Goal: Task Accomplishment & Management: Use online tool/utility

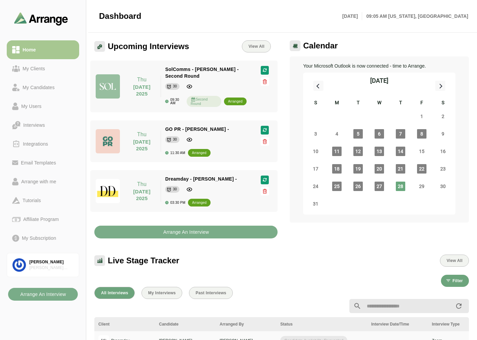
scroll to position [2, 0]
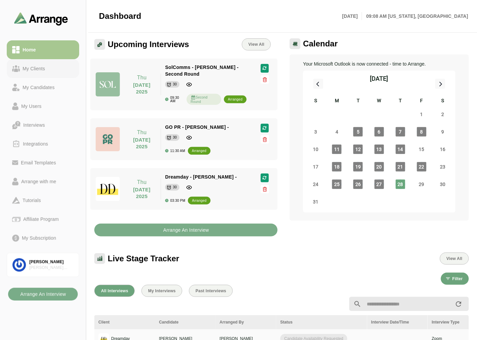
drag, startPoint x: 11, startPoint y: 72, endPoint x: 15, endPoint y: 70, distance: 4.4
click at [11, 72] on link "My Clients" at bounding box center [43, 68] width 72 height 19
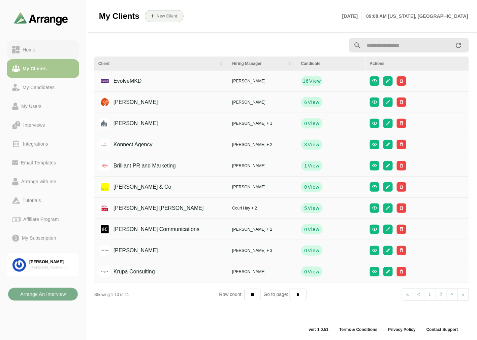
click at [39, 47] on div "Home" at bounding box center [43, 50] width 62 height 8
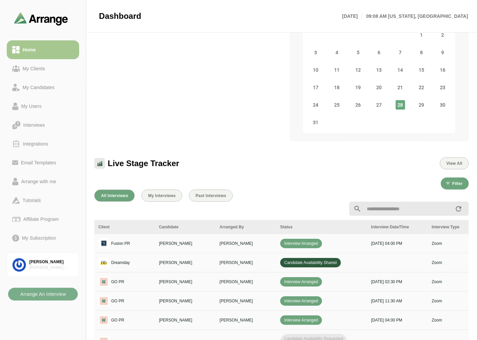
scroll to position [152, 0]
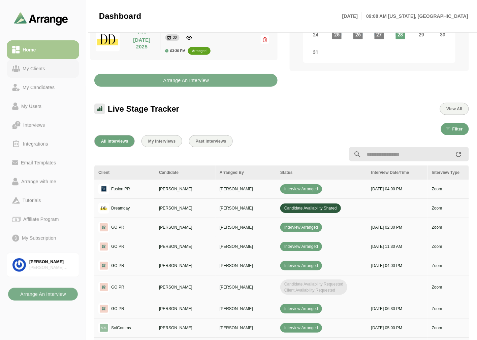
click at [39, 68] on div "My Clients" at bounding box center [34, 69] width 28 height 8
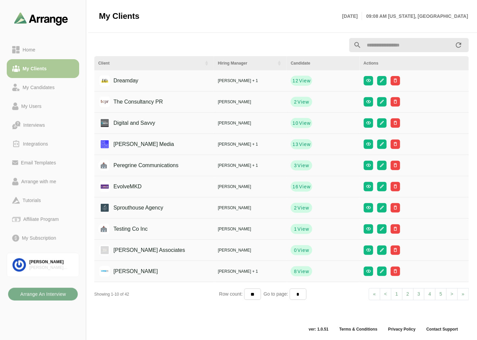
scroll to position [2, 0]
click at [301, 82] on span "View" at bounding box center [305, 81] width 12 height 7
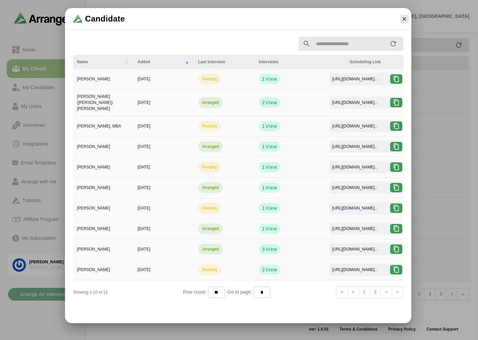
scroll to position [1, 0]
click at [271, 266] on span "View" at bounding box center [271, 269] width 12 height 7
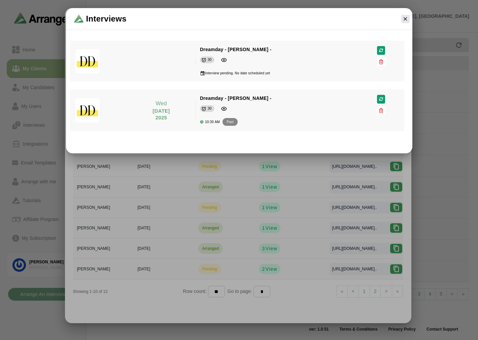
click at [51, 204] on div at bounding box center [239, 170] width 478 height 340
click at [409, 19] on button "button" at bounding box center [405, 19] width 8 height 8
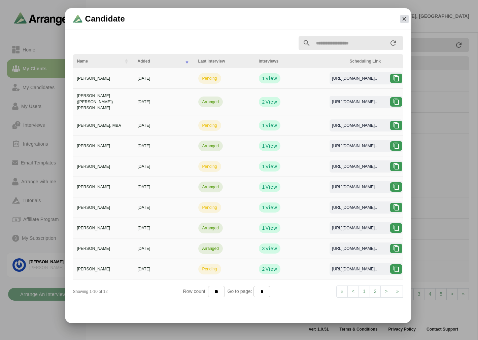
click at [404, 21] on icon "button" at bounding box center [404, 19] width 6 height 6
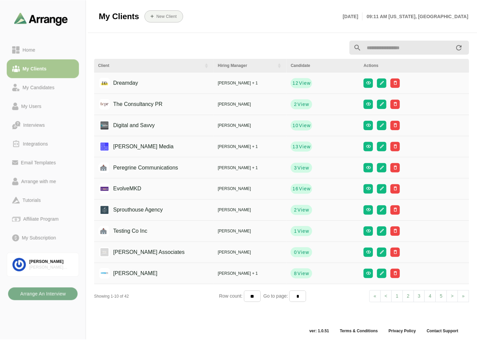
scroll to position [2, 0]
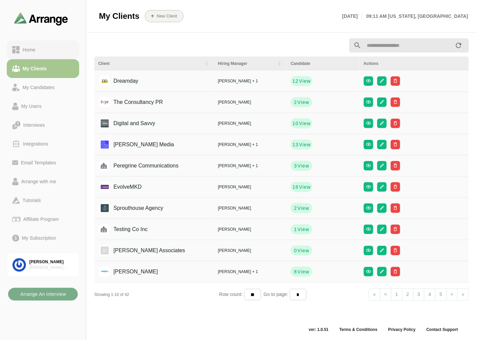
click at [44, 52] on div "Home" at bounding box center [43, 50] width 62 height 8
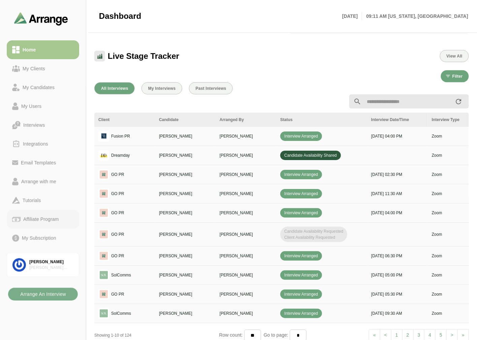
scroll to position [189, 0]
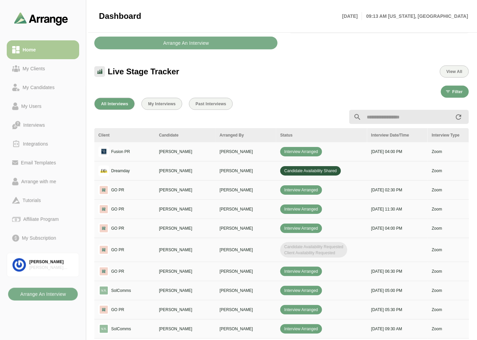
drag, startPoint x: 55, startPoint y: 64, endPoint x: 53, endPoint y: 47, distance: 16.6
click at [55, 64] on link "My Clients" at bounding box center [43, 68] width 72 height 19
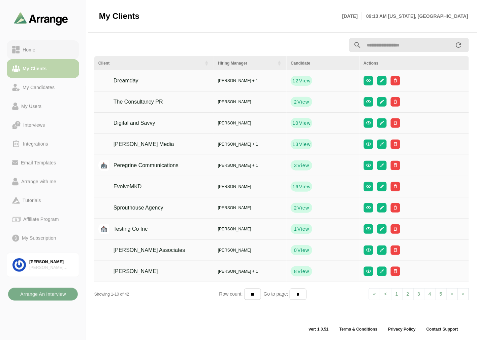
scroll to position [2, 0]
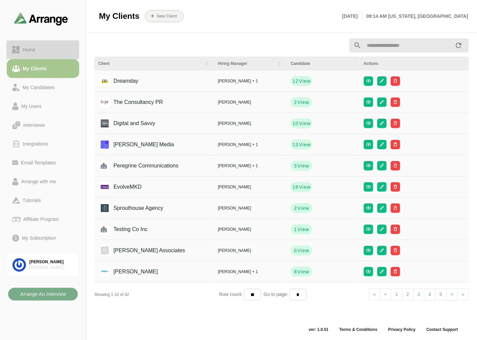
click at [53, 47] on div "Home" at bounding box center [43, 50] width 62 height 8
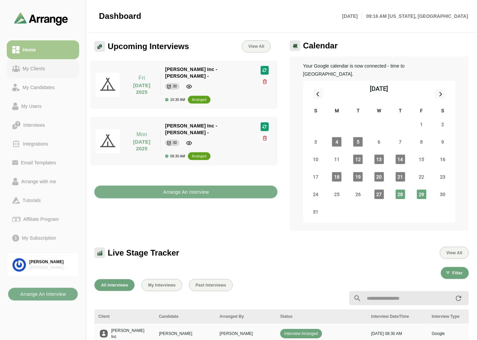
click at [28, 63] on link "My Clients" at bounding box center [43, 68] width 72 height 19
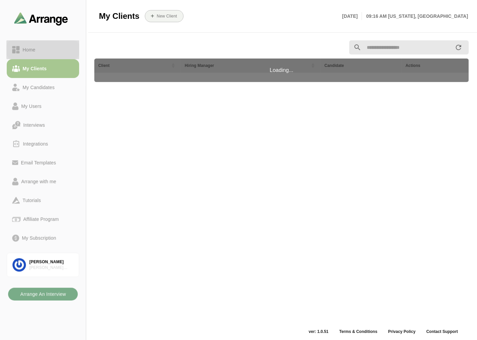
click at [42, 47] on div "Home" at bounding box center [43, 50] width 62 height 8
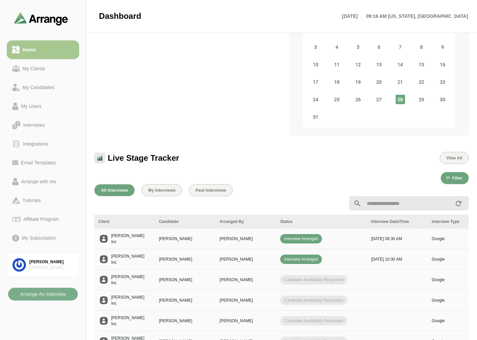
scroll to position [112, 0]
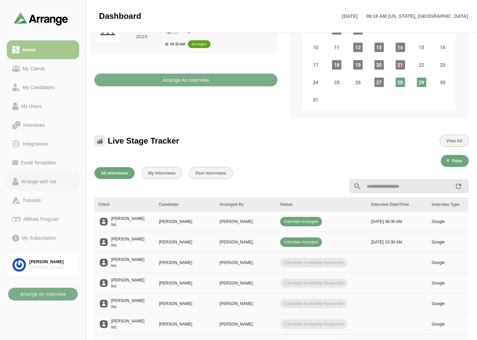
click at [52, 176] on link "Arrange with me" at bounding box center [43, 181] width 72 height 19
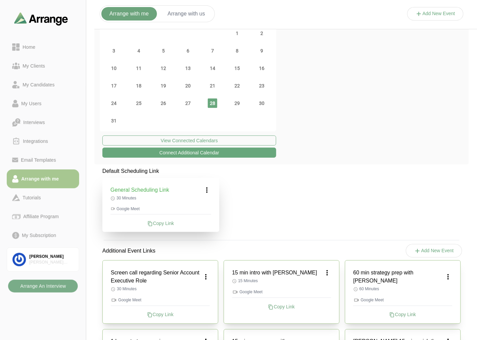
scroll to position [149, 0]
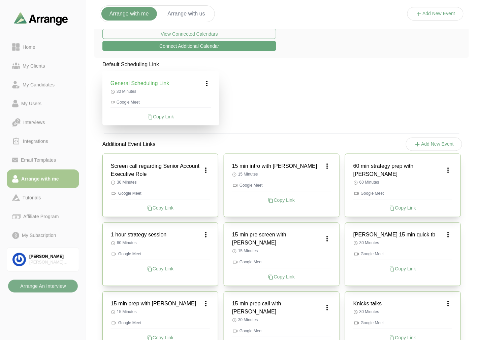
click at [209, 82] on icon at bounding box center [207, 83] width 8 height 8
click at [206, 99] on div "Edit" at bounding box center [200, 102] width 31 height 12
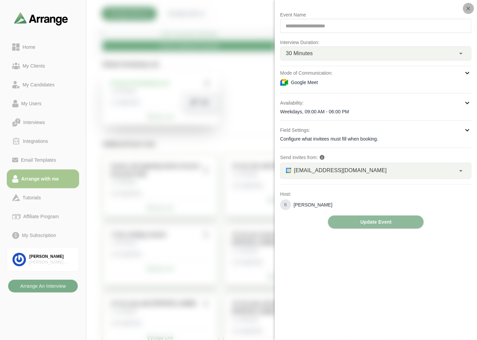
click at [466, 7] on icon "button" at bounding box center [468, 8] width 6 height 6
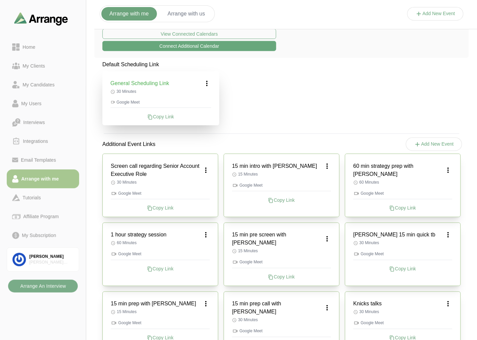
click at [205, 165] on div "Screen call regarding Senior Account Executive Role" at bounding box center [160, 170] width 99 height 16
click at [204, 169] on icon at bounding box center [206, 170] width 8 height 8
click at [199, 187] on div "Edit" at bounding box center [199, 185] width 31 height 12
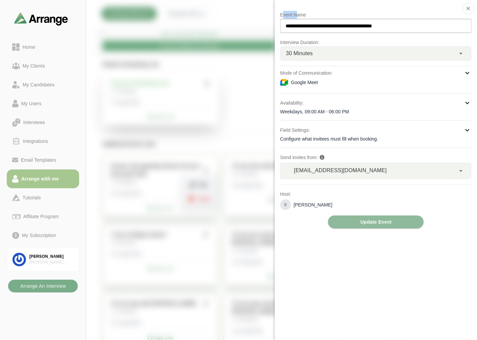
click at [407, 21] on div at bounding box center [435, 21] width 57 height 0
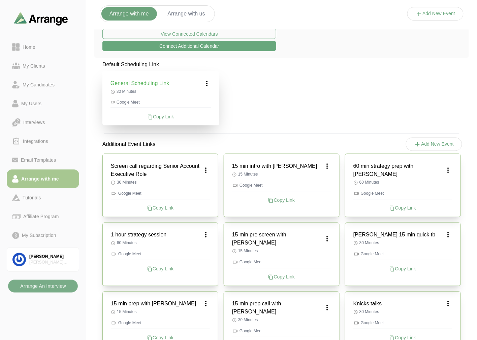
click at [207, 166] on div "Screen call regarding Senior Account Executive Role" at bounding box center [160, 170] width 99 height 16
click at [205, 171] on icon at bounding box center [206, 170] width 8 height 8
click at [209, 180] on div "Edit" at bounding box center [199, 185] width 31 height 12
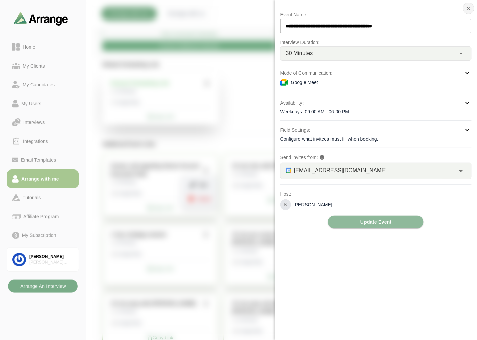
click at [469, 9] on icon "button" at bounding box center [468, 8] width 6 height 6
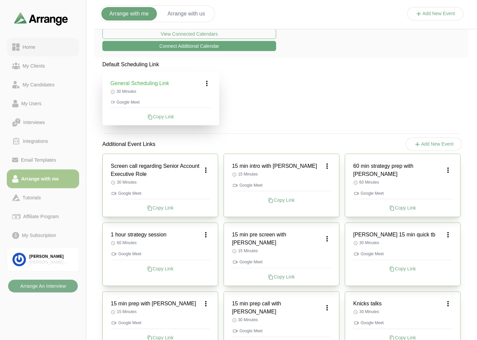
click at [53, 46] on div "Home" at bounding box center [43, 47] width 62 height 8
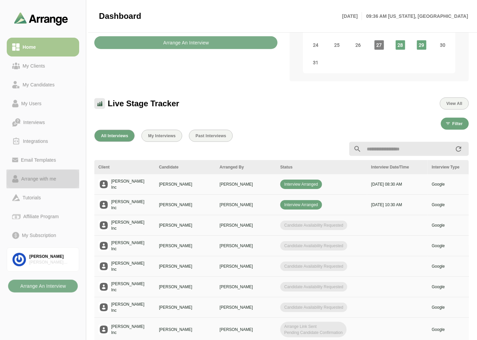
click at [48, 181] on div "Arrange with me" at bounding box center [39, 179] width 40 height 8
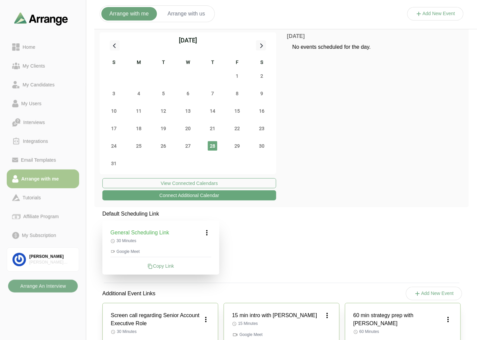
click at [203, 238] on p "30 Minutes" at bounding box center [160, 240] width 101 height 5
click at [206, 234] on icon at bounding box center [207, 233] width 8 height 8
click at [209, 235] on icon at bounding box center [207, 233] width 8 height 8
click at [202, 250] on div "Edit" at bounding box center [200, 251] width 31 height 12
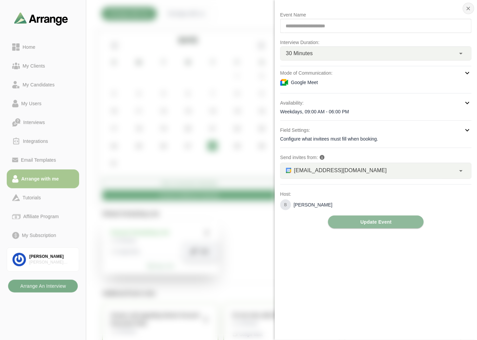
click at [467, 6] on icon "button" at bounding box center [468, 8] width 6 height 6
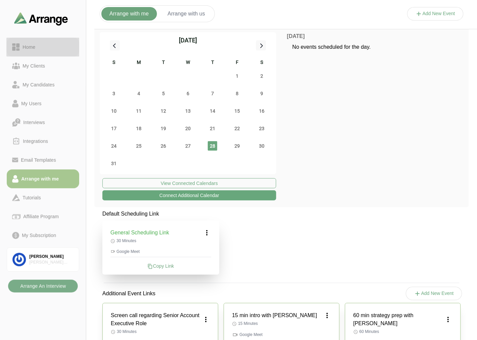
click at [25, 42] on link "Home" at bounding box center [43, 47] width 72 height 19
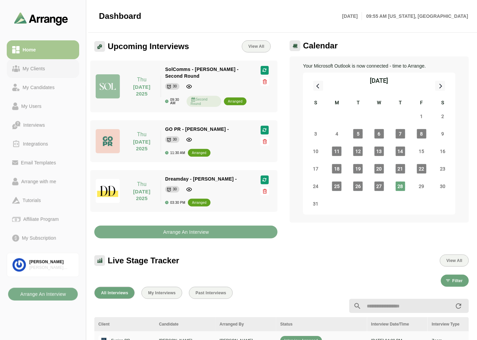
click at [41, 72] on div "My Clients" at bounding box center [34, 69] width 28 height 8
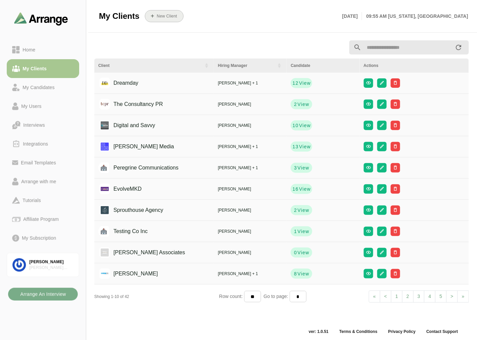
click at [181, 16] on button "New Client" at bounding box center [164, 16] width 39 height 12
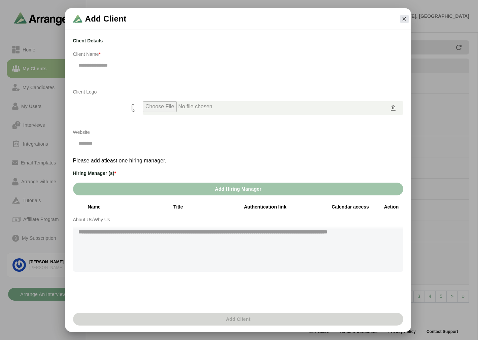
click at [232, 188] on span "Add Hiring Manager" at bounding box center [237, 189] width 47 height 13
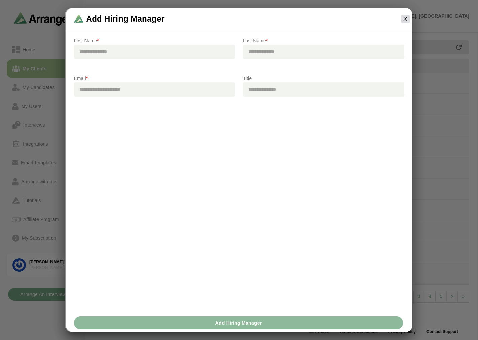
click at [403, 18] on icon "button" at bounding box center [405, 19] width 6 height 6
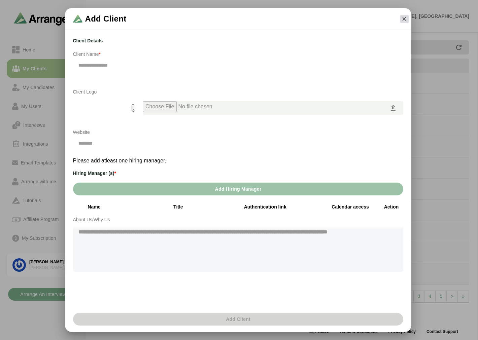
click at [400, 18] on button "button" at bounding box center [404, 19] width 8 height 8
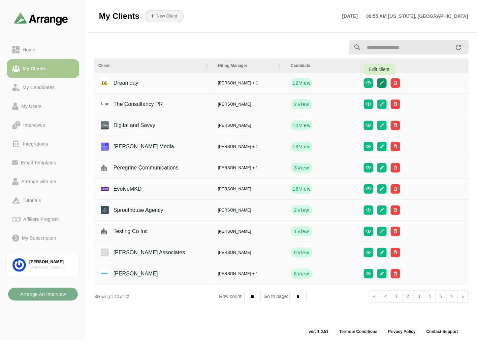
click at [379, 82] on icon "button" at bounding box center [381, 82] width 5 height 5
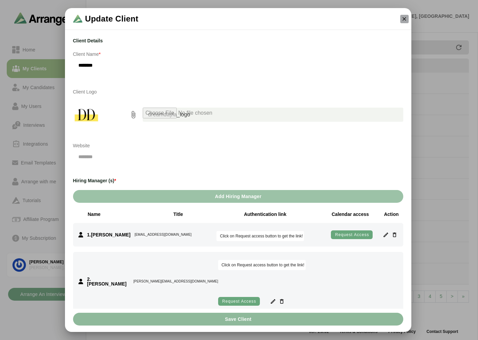
click at [402, 17] on icon "button" at bounding box center [404, 19] width 6 height 6
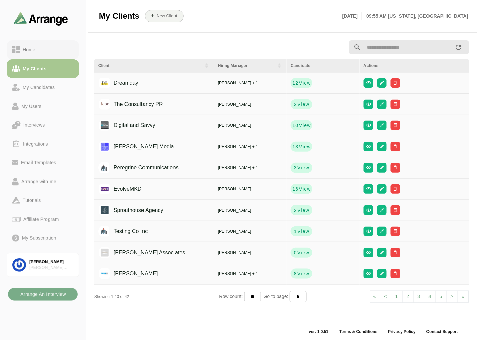
click at [34, 42] on link "Home" at bounding box center [43, 49] width 72 height 19
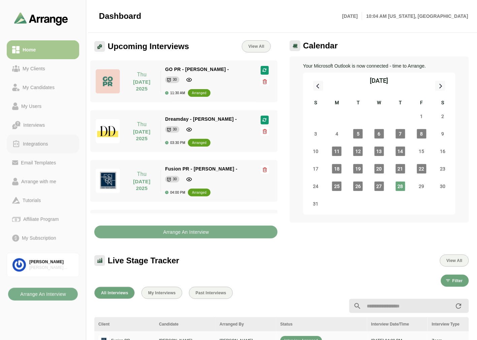
click at [38, 146] on div "Integrations" at bounding box center [35, 144] width 31 height 8
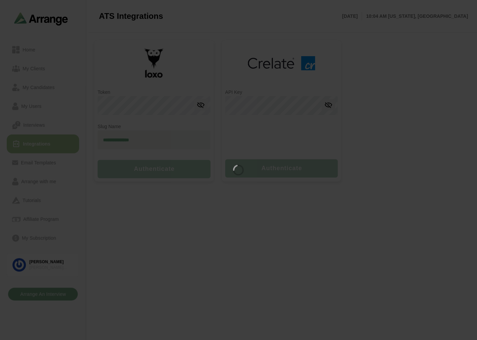
type input "**********"
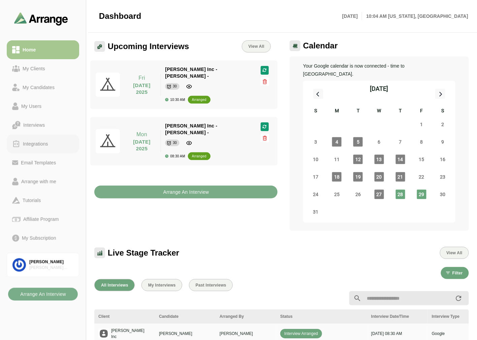
click at [35, 143] on div "Integrations" at bounding box center [35, 144] width 31 height 8
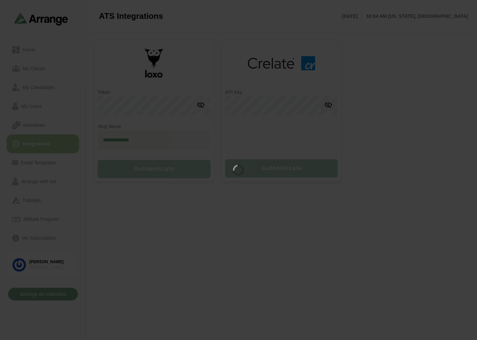
type input "**********"
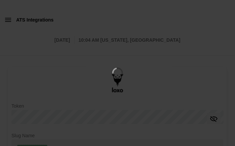
type input "**********"
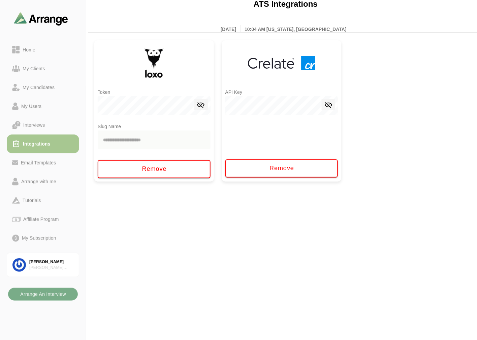
click at [234, 123] on div "**********" at bounding box center [281, 110] width 374 height 141
click at [20, 48] on div "Home" at bounding box center [29, 50] width 18 height 8
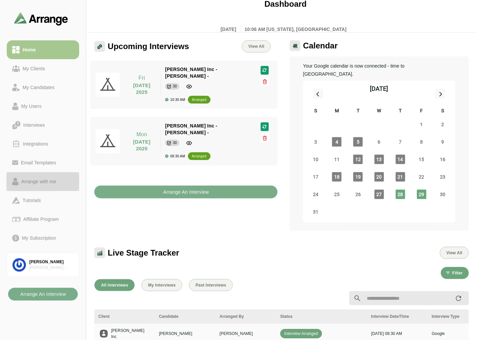
click at [26, 146] on div "Arrange with me" at bounding box center [39, 182] width 40 height 8
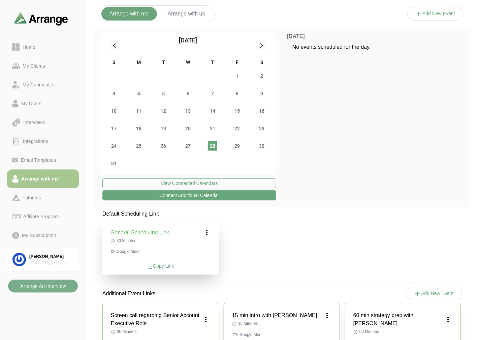
click at [204, 146] on icon at bounding box center [207, 233] width 8 height 8
click at [200, 146] on div "Edit" at bounding box center [200, 251] width 31 height 12
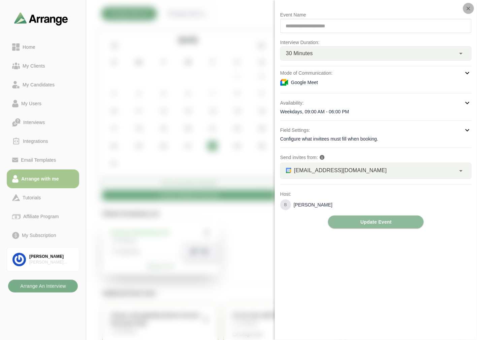
click at [234, 9] on icon "button" at bounding box center [468, 8] width 6 height 6
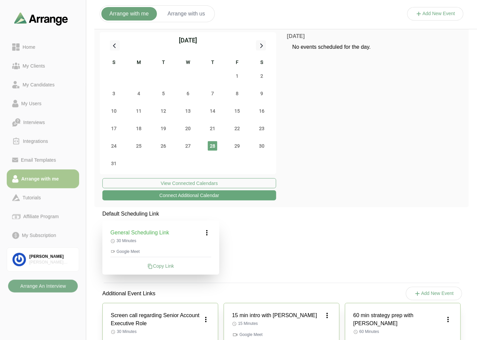
click at [41, 142] on div "Integrations" at bounding box center [35, 141] width 31 height 8
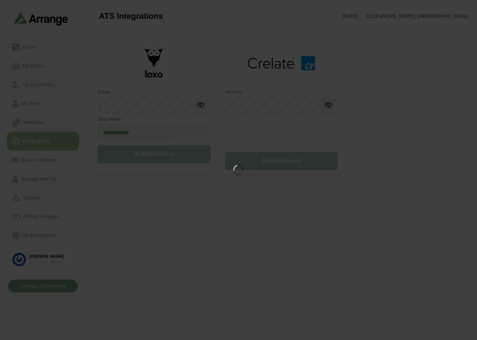
type input "**********"
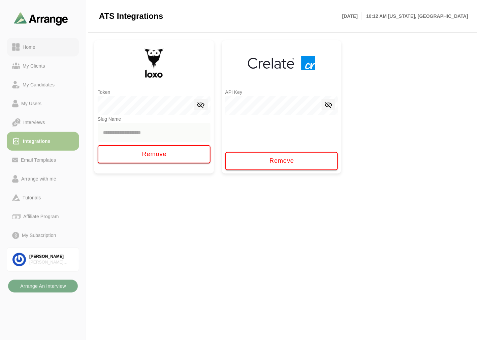
click at [37, 48] on div "Home" at bounding box center [29, 47] width 18 height 8
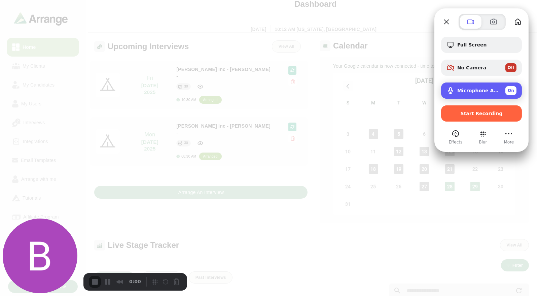
click at [234, 89] on span "Microphone Array (Surface High Definition Audio)" at bounding box center [478, 90] width 43 height 5
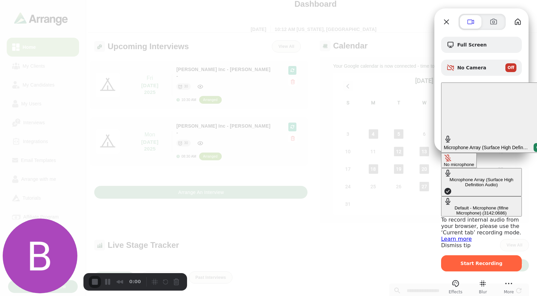
click at [234, 146] on div "Default - Microphone (fifine Microphone) (3142:0686)" at bounding box center [481, 210] width 75 height 10
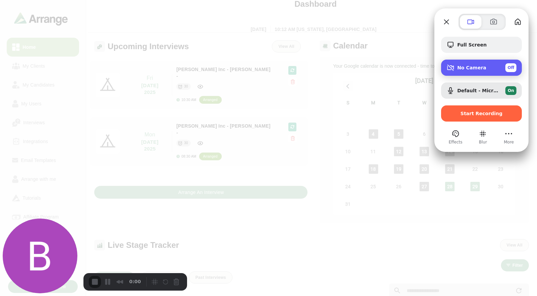
click at [234, 68] on span "Off" at bounding box center [511, 68] width 7 height 6
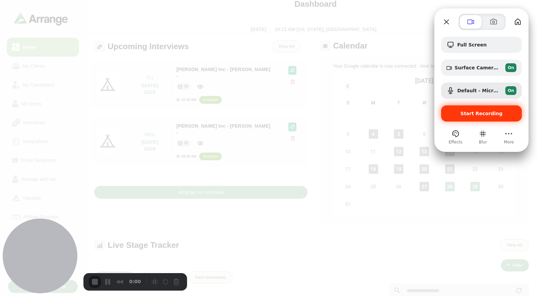
click at [234, 113] on span "Start Recording" at bounding box center [482, 113] width 42 height 5
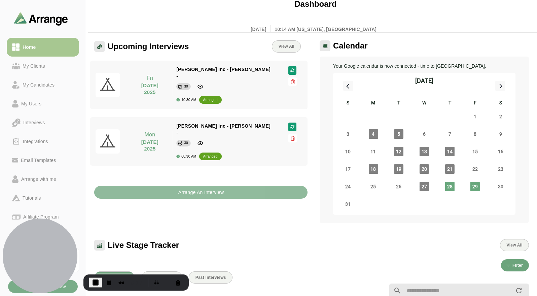
click at [203, 146] on b "Arrange An Interview" at bounding box center [201, 192] width 46 height 13
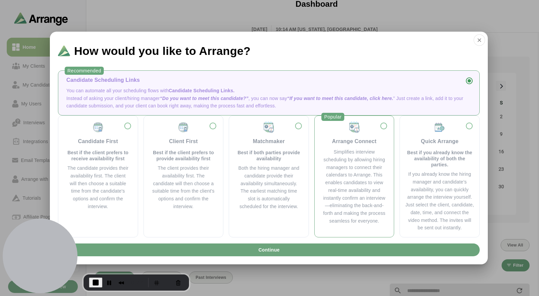
click at [234, 146] on div "Simplifies interview scheduling by allowing hiring managers to connect their ca…" at bounding box center [353, 186] width 63 height 77
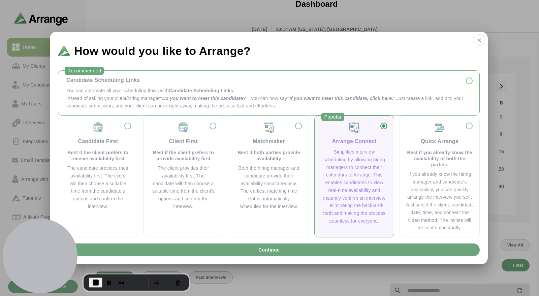
click at [234, 96] on span "“If you want to meet this candidate, click here." at bounding box center [340, 98] width 106 height 5
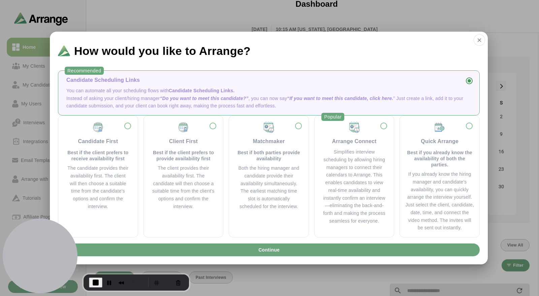
click at [106, 84] on div "Candidate Scheduling Links You can automate all your scheduling flows with Cand…" at bounding box center [269, 93] width 410 height 34
click at [110, 85] on div "Candidate Scheduling Links You can automate all your scheduling flows with Cand…" at bounding box center [269, 93] width 410 height 34
click at [234, 146] on span "Continue" at bounding box center [269, 249] width 22 height 13
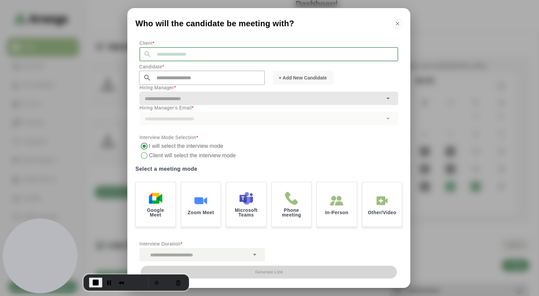
click at [183, 54] on input "text" at bounding box center [274, 54] width 246 height 14
click at [165, 73] on input "text" at bounding box center [207, 78] width 113 height 14
click at [171, 60] on input "******" at bounding box center [274, 54] width 246 height 14
click at [181, 61] on input "******" at bounding box center [274, 54] width 246 height 14
click at [162, 64] on li "[PERSON_NAME] Inc" at bounding box center [204, 65] width 130 height 14
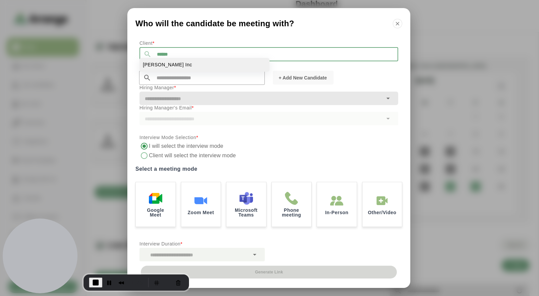
type input "*******"
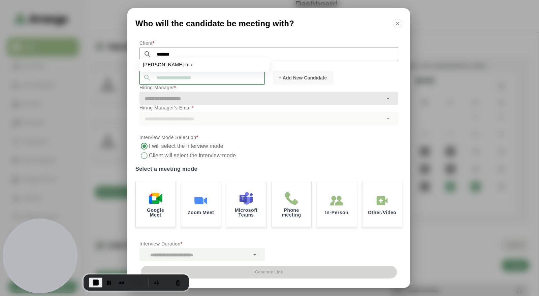
click at [167, 77] on input "text" at bounding box center [207, 78] width 113 height 14
click at [161, 86] on span "Tom Breslin" at bounding box center [162, 88] width 41 height 7
type input "**********"
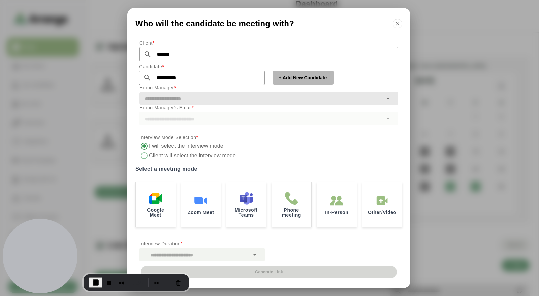
click at [234, 78] on span "+ Add New Candidate" at bounding box center [302, 77] width 48 height 7
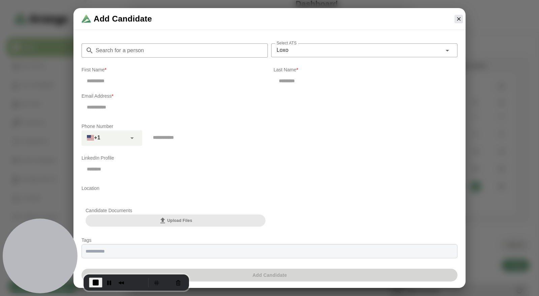
click at [151, 51] on input "Search for a person" at bounding box center [181, 50] width 174 height 14
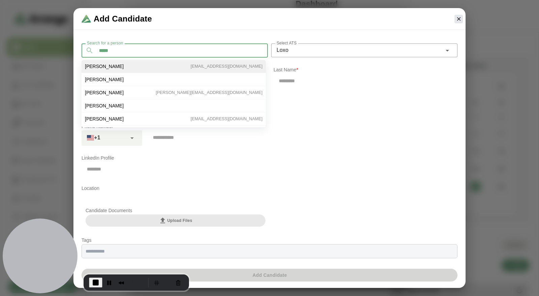
type input "*****"
click at [108, 65] on li "Tom Nolan tomnolan1128@yahoo.com" at bounding box center [173, 66] width 184 height 13
type input "***"
type input "*****"
type input "**********"
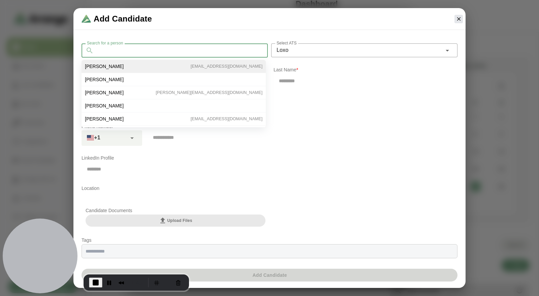
type input "**********"
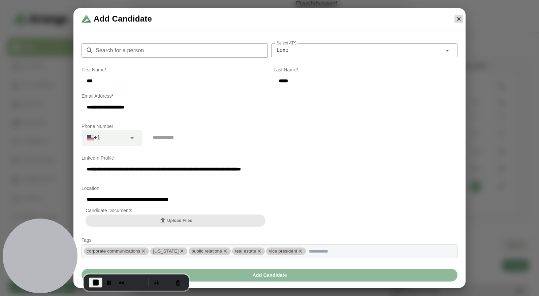
click at [234, 19] on icon "button" at bounding box center [458, 19] width 6 height 6
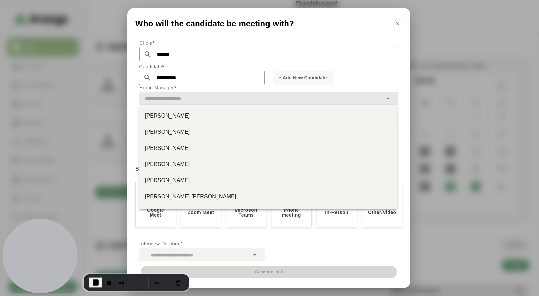
click at [185, 102] on input "text" at bounding box center [260, 98] width 243 height 9
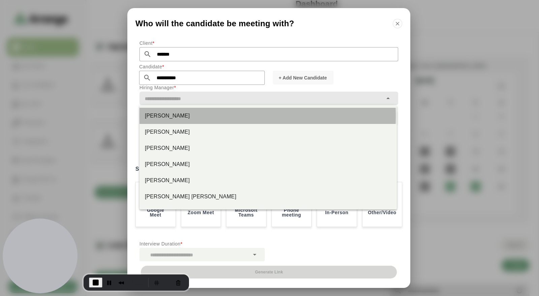
click at [171, 121] on div "Jay Smith" at bounding box center [267, 116] width 257 height 16
type input "*********"
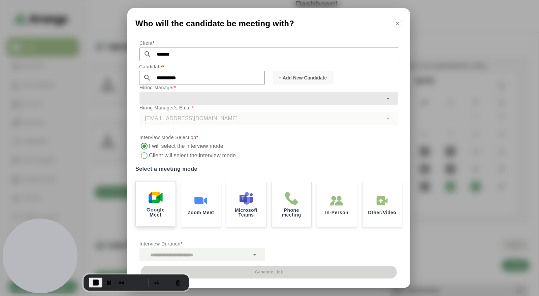
click at [161, 146] on img at bounding box center [155, 197] width 14 height 14
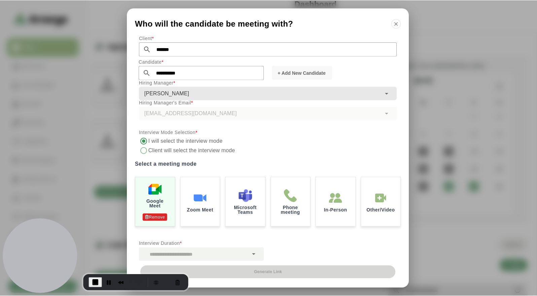
scroll to position [7, 0]
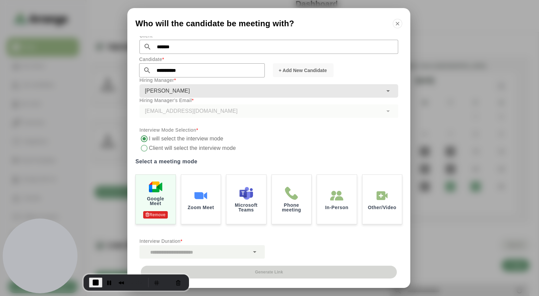
click at [220, 146] on div at bounding box center [194, 251] width 110 height 13
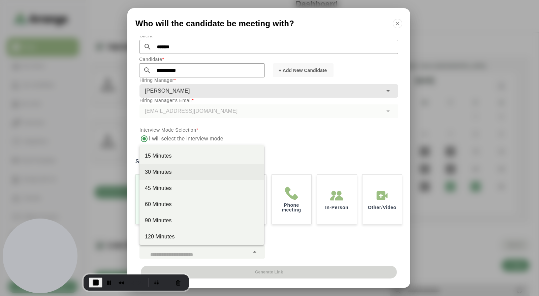
click at [179, 146] on div "30 Minutes" at bounding box center [201, 172] width 125 height 16
type input "**"
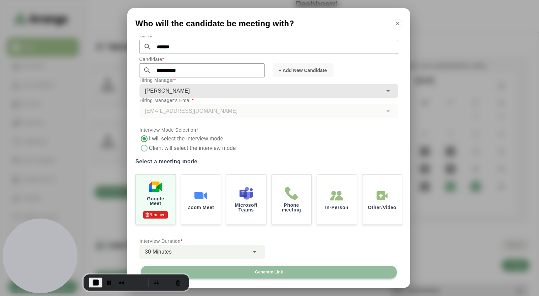
click at [234, 146] on span "Generate Link" at bounding box center [268, 271] width 28 height 5
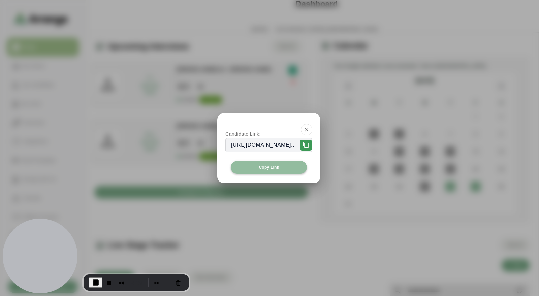
click at [234, 146] on span "Copy Link" at bounding box center [268, 167] width 21 height 5
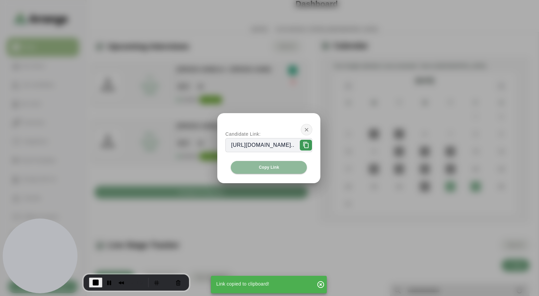
click at [234, 129] on icon "button" at bounding box center [306, 130] width 6 height 6
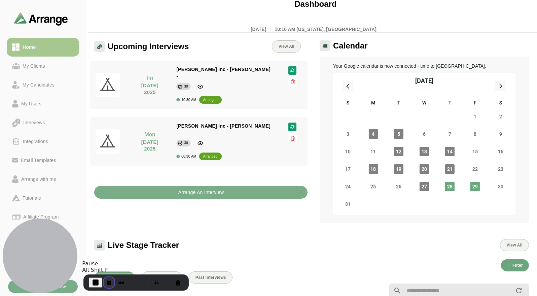
click at [108, 146] on button "Pause Recording" at bounding box center [109, 282] width 11 height 11
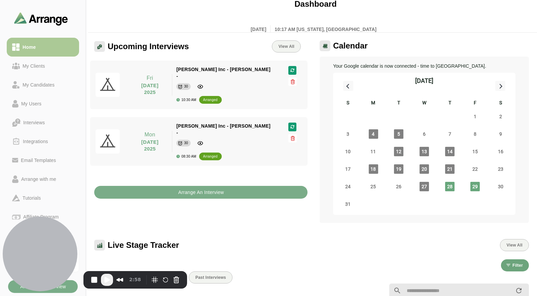
click at [49, 44] on div "Home" at bounding box center [43, 47] width 62 height 8
click at [39, 66] on div "My Clients" at bounding box center [34, 66] width 28 height 8
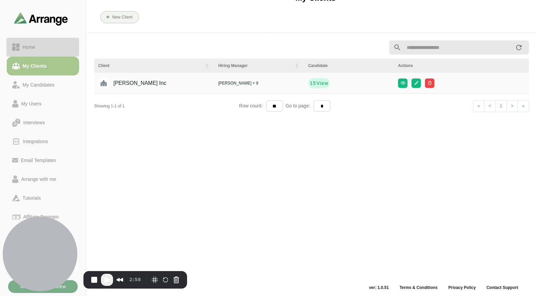
click at [45, 47] on div "Home" at bounding box center [43, 47] width 62 height 8
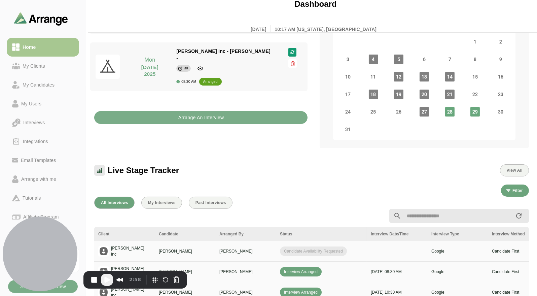
scroll to position [112, 0]
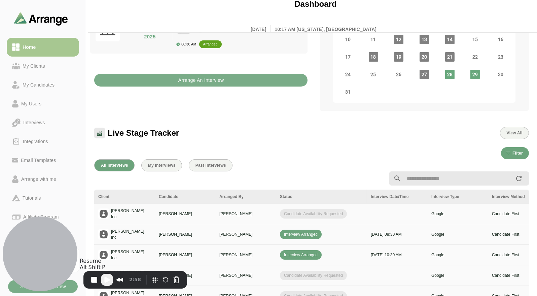
click at [106, 146] on span "Play Recording" at bounding box center [107, 280] width 8 height 8
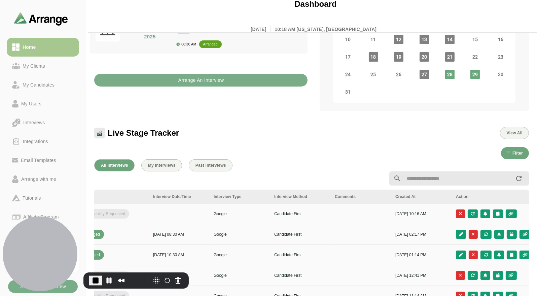
scroll to position [0, 223]
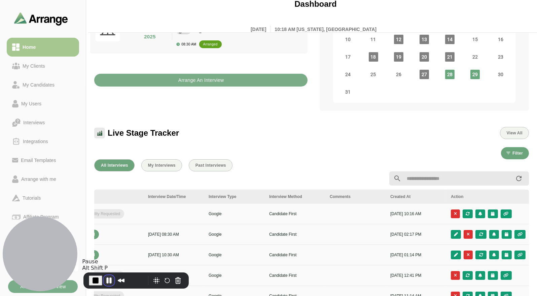
click at [107, 146] on button "Pause Recording" at bounding box center [109, 280] width 11 height 11
click at [109, 146] on span "Play Recording" at bounding box center [107, 280] width 8 height 8
click at [234, 146] on icon "button" at bounding box center [507, 214] width 6 height 4
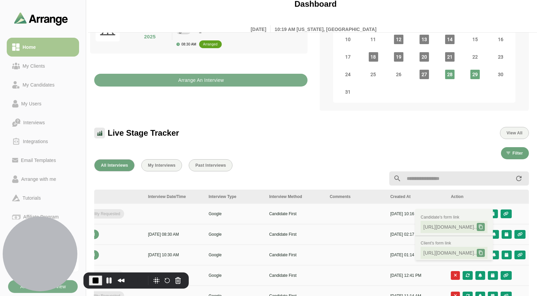
click at [234, 146] on div at bounding box center [237, 178] width 295 height 8
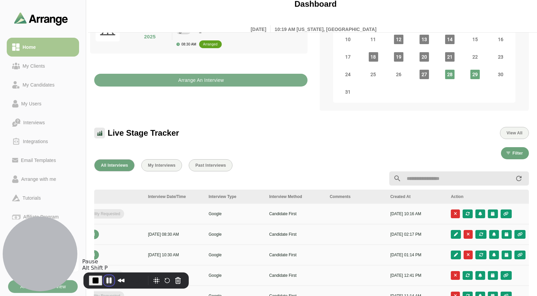
click at [110, 146] on button "Pause Recording" at bounding box center [109, 280] width 11 height 11
click at [37, 67] on div "My Clients" at bounding box center [34, 66] width 28 height 8
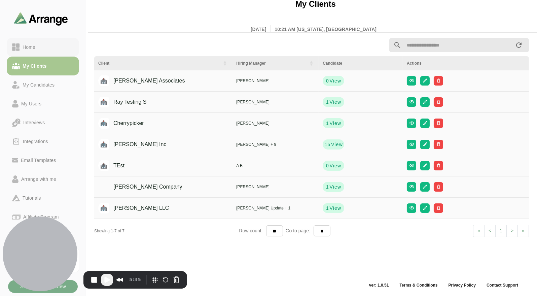
scroll to position [2, 0]
click at [45, 43] on div "Home" at bounding box center [43, 47] width 62 height 8
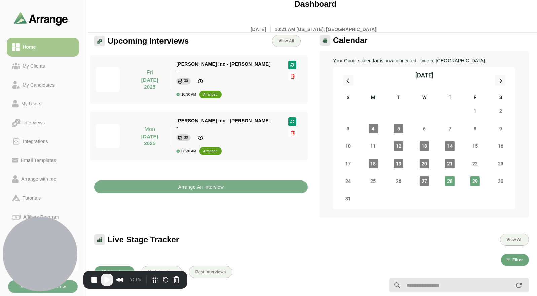
scroll to position [114, 0]
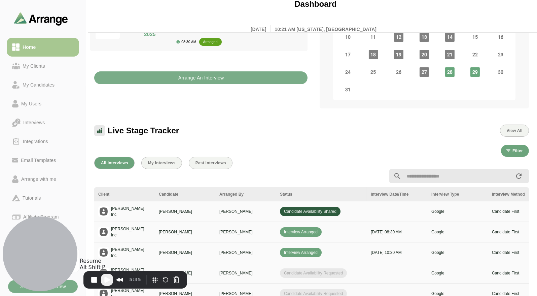
click at [108, 146] on span "Play Recording" at bounding box center [107, 280] width 8 height 8
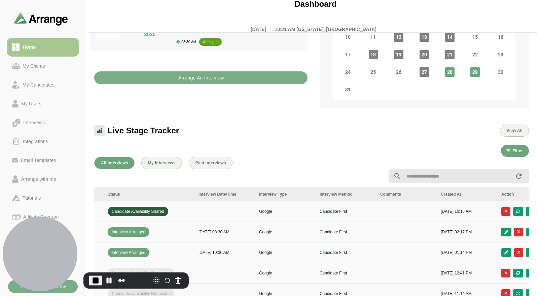
scroll to position [0, 223]
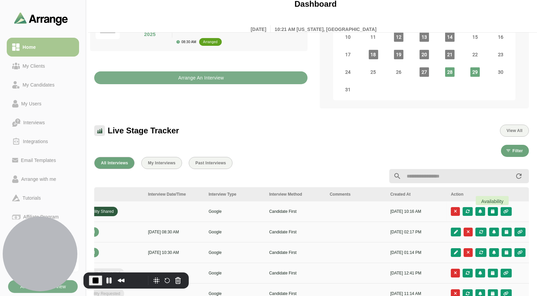
click at [234, 146] on icon "button" at bounding box center [493, 211] width 4 height 4
click at [234, 146] on div "Candidate Slots" at bounding box center [463, 216] width 39 height 8
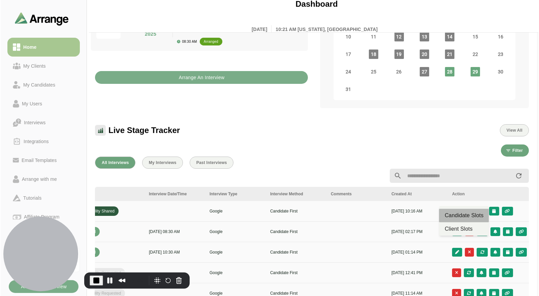
scroll to position [0, 0]
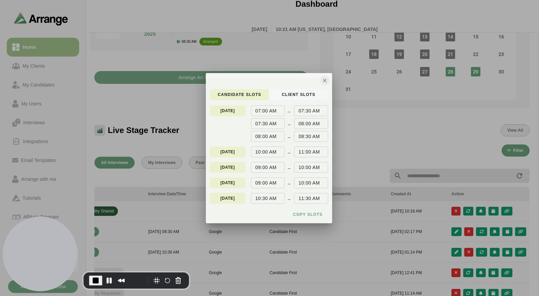
click at [234, 80] on icon "button" at bounding box center [324, 80] width 6 height 6
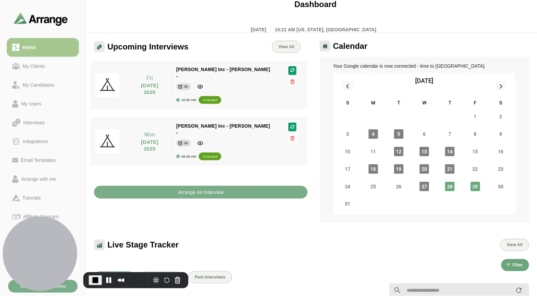
scroll to position [114, 0]
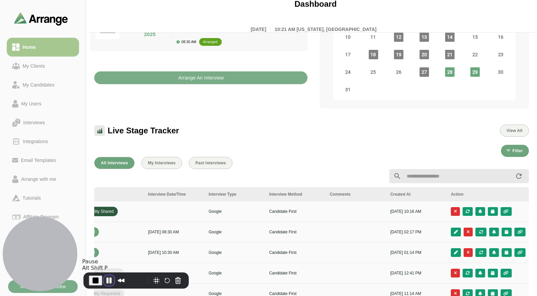
click at [106, 146] on button "Pause Recording" at bounding box center [109, 280] width 11 height 11
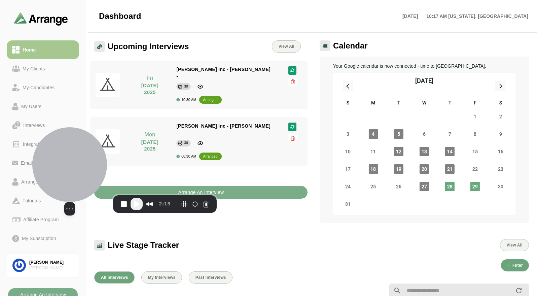
drag, startPoint x: 59, startPoint y: 255, endPoint x: 90, endPoint y: 161, distance: 99.2
click at [98, 160] on div at bounding box center [69, 164] width 75 height 75
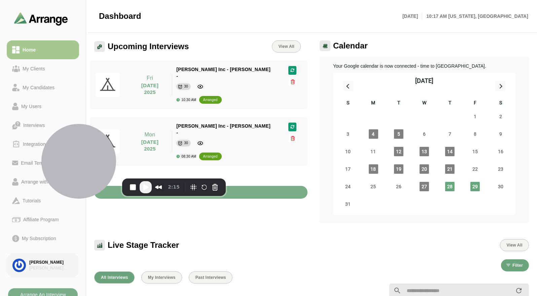
click at [49, 259] on link "Brian Gabay Brian Simon Associates" at bounding box center [43, 265] width 72 height 24
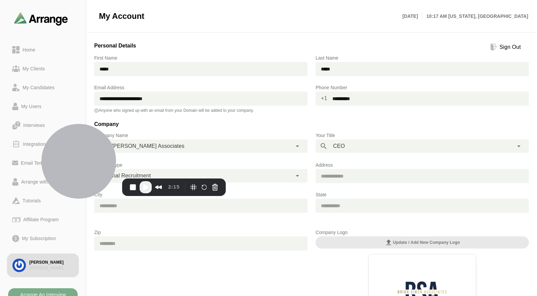
click at [498, 44] on div "Sign Out" at bounding box center [510, 47] width 27 height 8
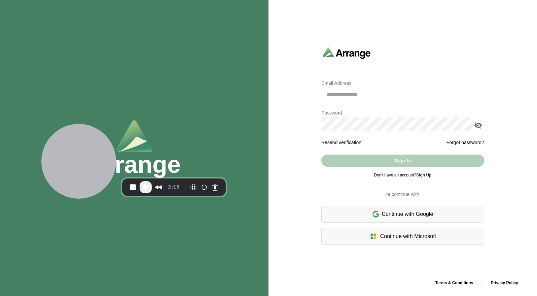
type input "**********"
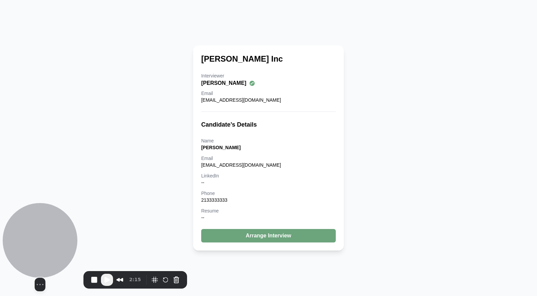
drag, startPoint x: 104, startPoint y: 151, endPoint x: 61, endPoint y: 244, distance: 101.8
click at [61, 244] on div at bounding box center [40, 240] width 75 height 75
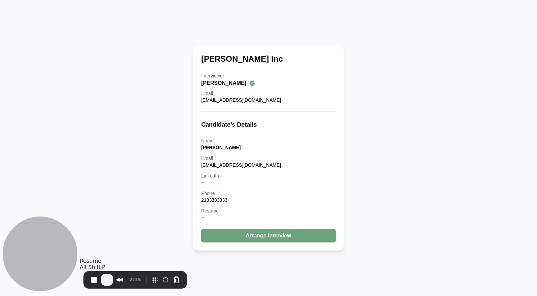
click at [109, 277] on span "Play Recording" at bounding box center [107, 280] width 8 height 8
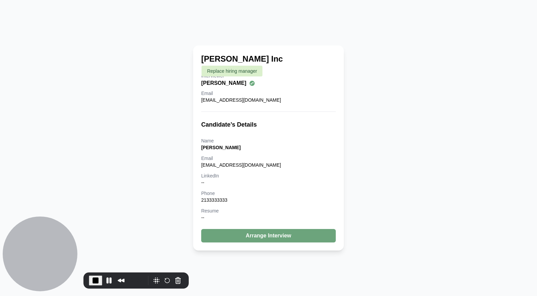
click at [249, 84] on icon at bounding box center [252, 83] width 6 height 6
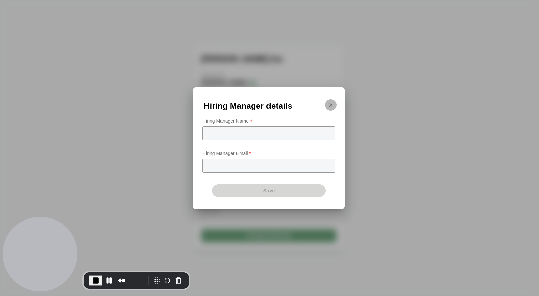
click at [330, 106] on icon "button" at bounding box center [331, 105] width 6 height 6
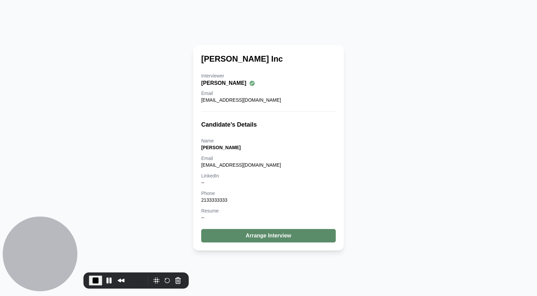
click at [285, 237] on button "Arrange Interview" at bounding box center [268, 235] width 135 height 13
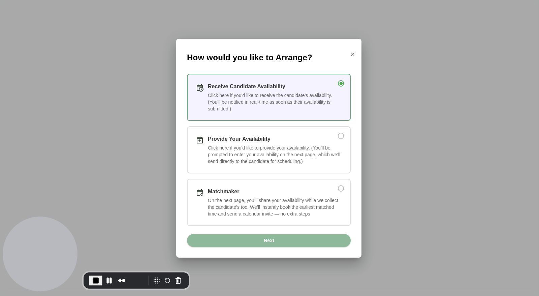
click at [232, 144] on div "Click here if you'd like to provide your availability. (You’ll be prompted to e…" at bounding box center [275, 154] width 134 height 20
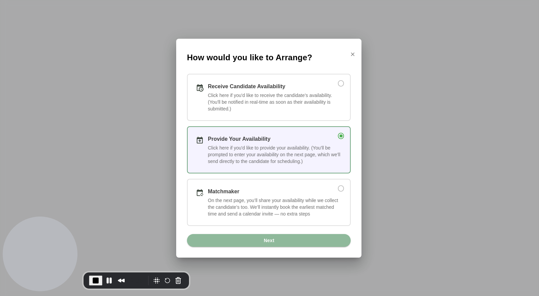
click at [261, 195] on div "Matchmaker" at bounding box center [268, 191] width 121 height 8
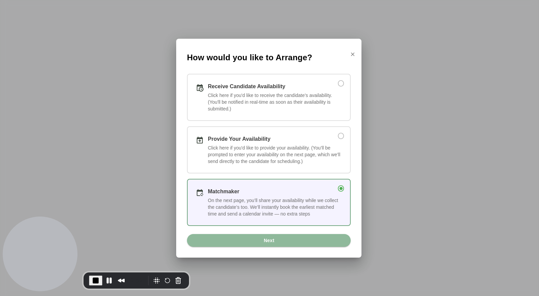
click at [246, 87] on div "Receive Candidate Availability" at bounding box center [275, 86] width 134 height 8
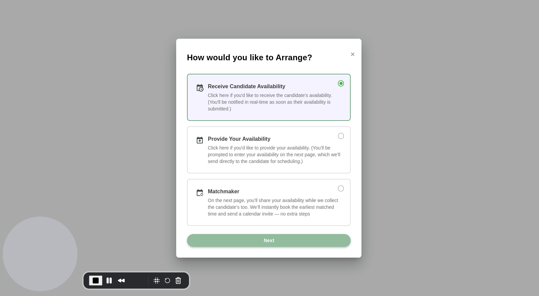
click at [269, 239] on span "Next" at bounding box center [268, 240] width 11 height 13
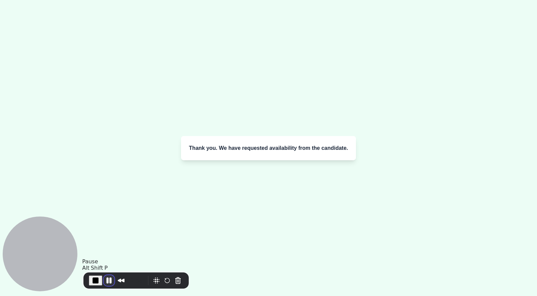
click at [107, 278] on button "Pause Recording" at bounding box center [109, 280] width 11 height 11
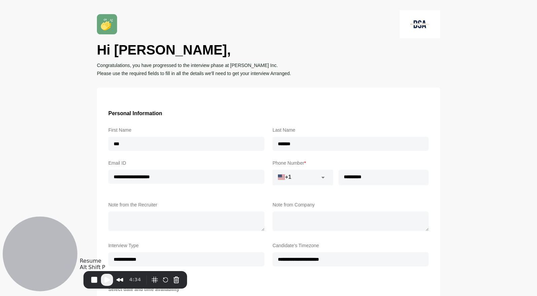
click at [108, 282] on span "Play Recording" at bounding box center [107, 280] width 8 height 8
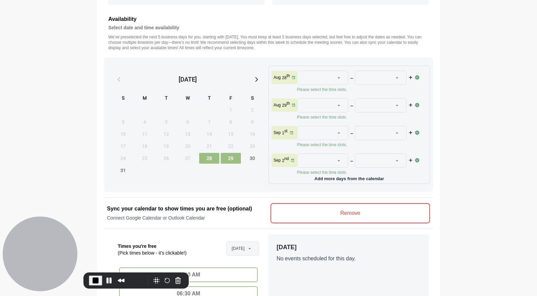
scroll to position [299, 0]
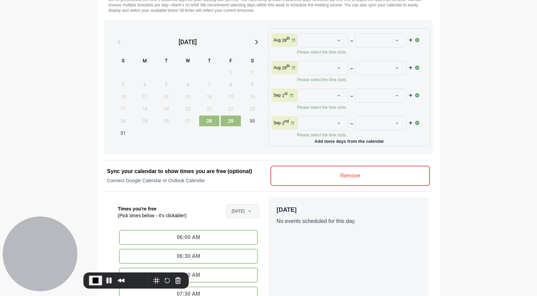
click at [238, 209] on span "[DATE]" at bounding box center [238, 210] width 13 height 13
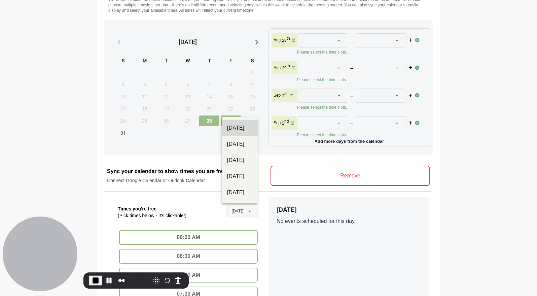
scroll to position [0, 7]
click at [244, 142] on div "[DATE]" at bounding box center [239, 144] width 25 height 8
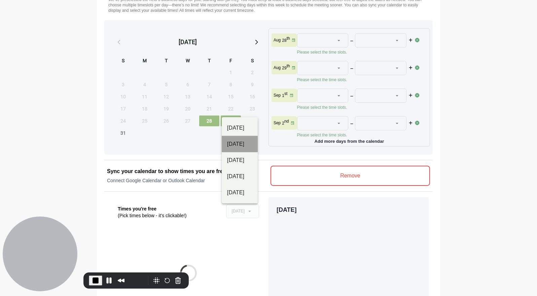
type input "**********"
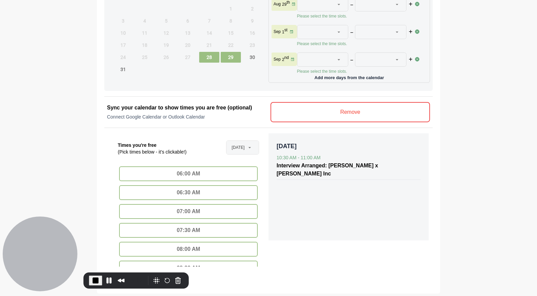
scroll to position [411, 0]
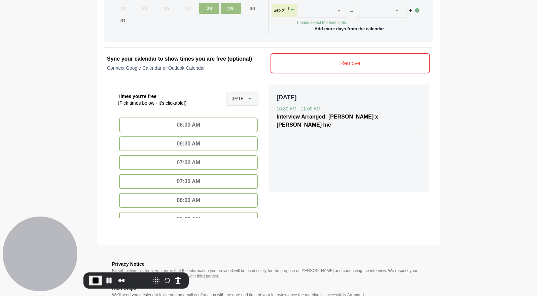
click at [191, 156] on div "07:00 AM" at bounding box center [188, 162] width 139 height 15
type input "********"
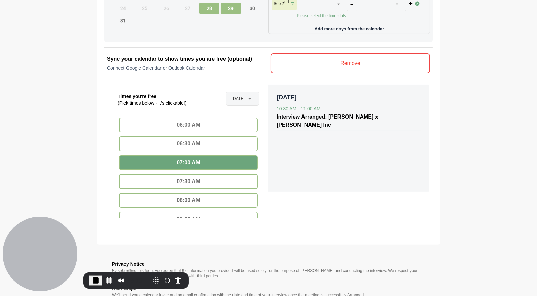
click at [189, 175] on div "07:30 AM" at bounding box center [188, 181] width 139 height 15
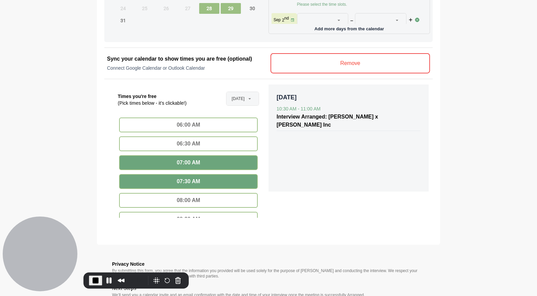
click at [194, 193] on div "08:00 AM" at bounding box center [188, 200] width 139 height 15
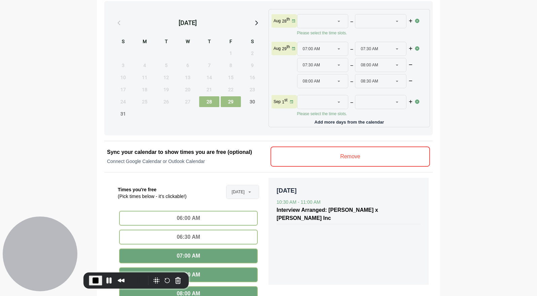
scroll to position [299, 0]
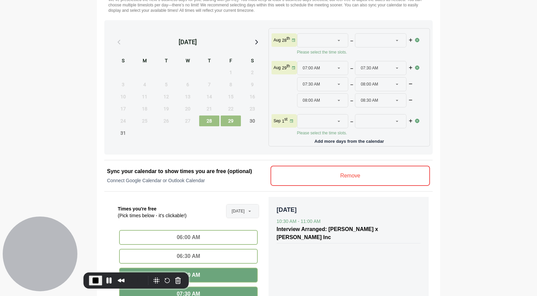
click at [207, 120] on span "28" at bounding box center [209, 120] width 20 height 11
type input "********"
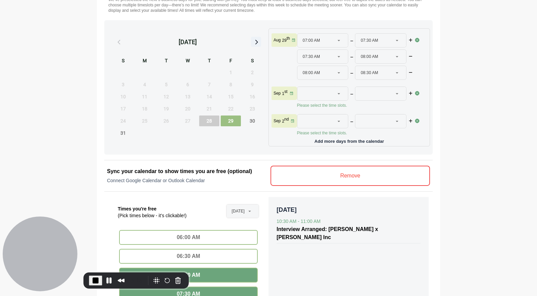
click at [258, 40] on icon at bounding box center [256, 41] width 9 height 9
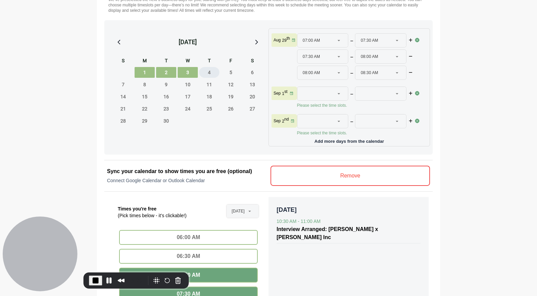
click at [215, 76] on span "4" at bounding box center [209, 72] width 20 height 11
type input "**********"
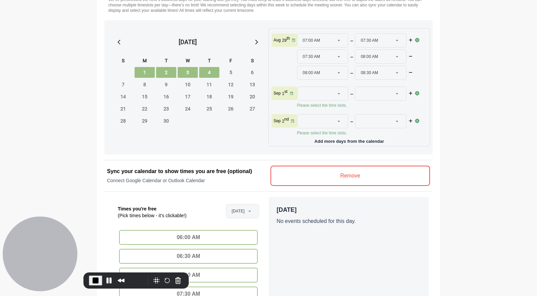
click at [325, 92] on div at bounding box center [319, 93] width 32 height 13
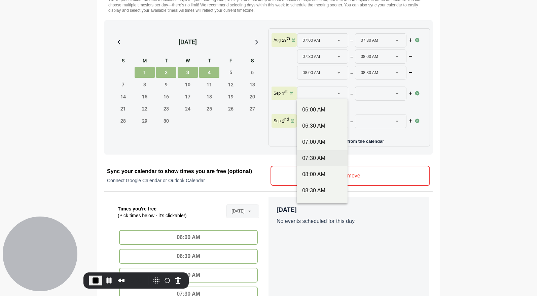
scroll to position [112, 0]
click at [312, 128] on div "10:00 AM" at bounding box center [322, 127] width 40 height 8
type input "********"
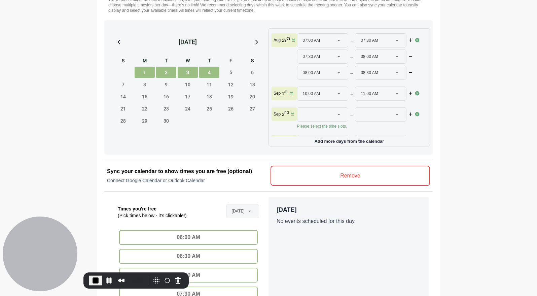
click at [329, 109] on div at bounding box center [319, 114] width 32 height 13
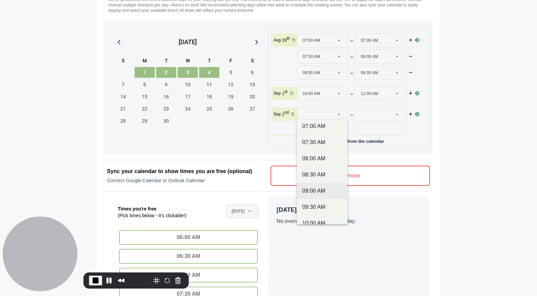
scroll to position [75, 0]
click at [313, 154] on div "09:00 AM" at bounding box center [322, 153] width 40 height 8
type input "********"
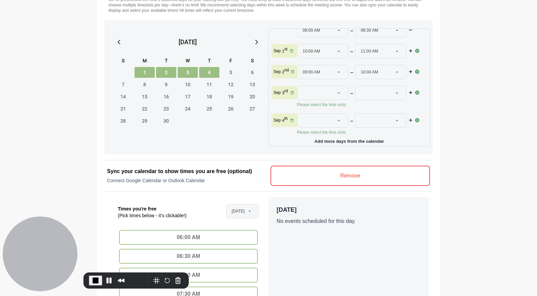
scroll to position [46, 0]
click at [328, 86] on div at bounding box center [319, 92] width 32 height 13
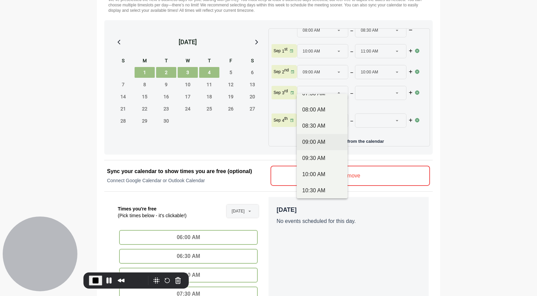
scroll to position [75, 0]
click at [317, 130] on div "09:00 AM" at bounding box center [322, 127] width 40 height 8
type input "********"
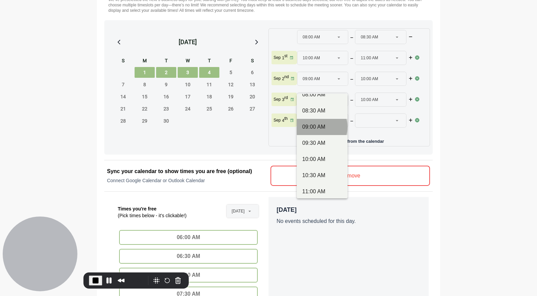
scroll to position [40, 0]
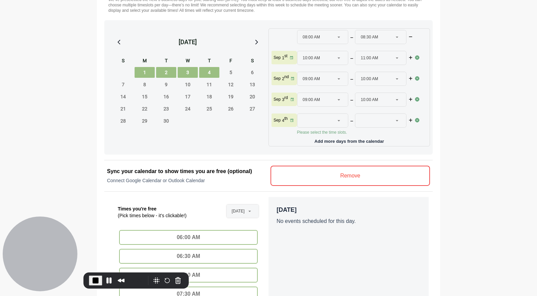
click at [327, 114] on div at bounding box center [319, 120] width 32 height 13
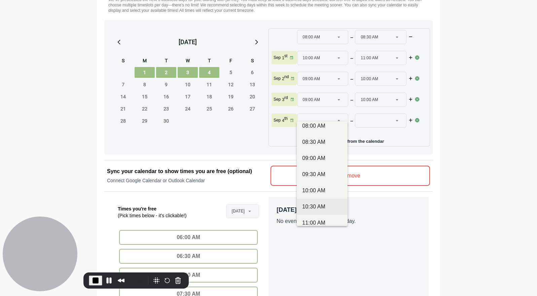
scroll to position [112, 0]
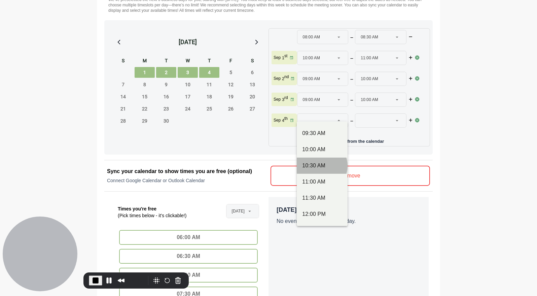
click at [316, 165] on div "10:30 AM" at bounding box center [322, 166] width 40 height 8
type input "********"
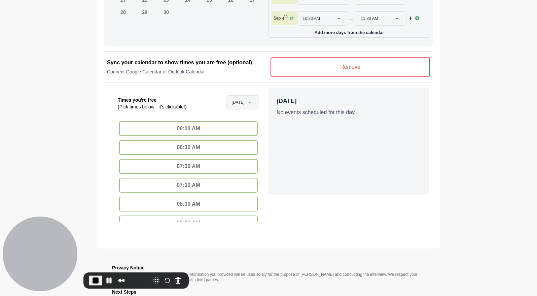
scroll to position [482, 0]
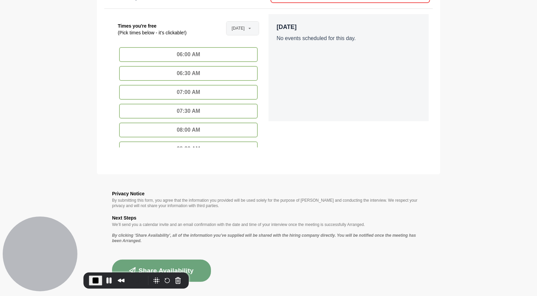
click at [172, 267] on button "Share Availability" at bounding box center [161, 271] width 99 height 22
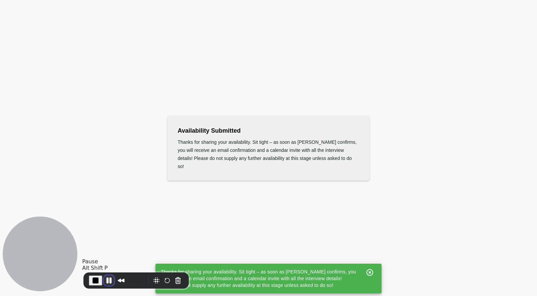
click at [108, 279] on button "Pause Recording" at bounding box center [109, 280] width 11 height 11
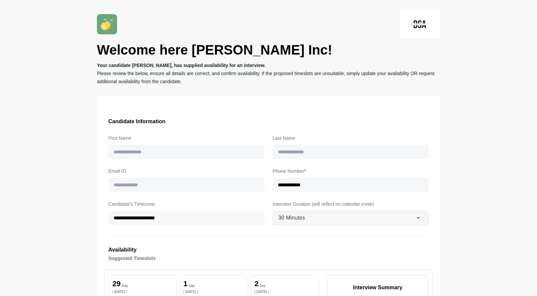
type input "***"
type input "*******"
type input "**********"
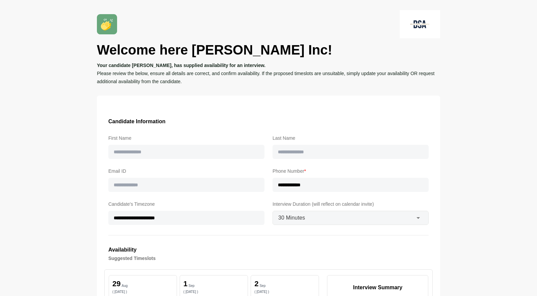
type input "**"
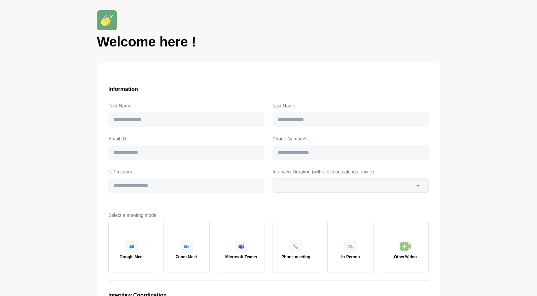
type input "***"
type input "*******"
type input "**********"
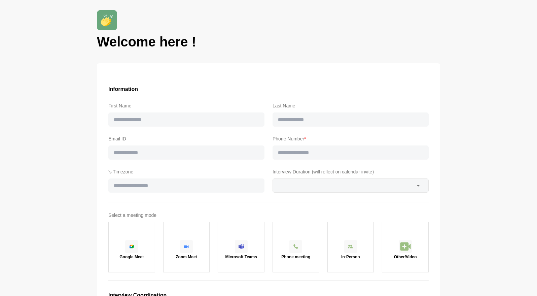
type input "**"
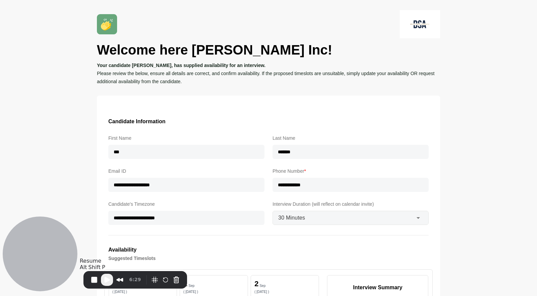
click at [105, 277] on span "Play Recording" at bounding box center [107, 280] width 8 height 8
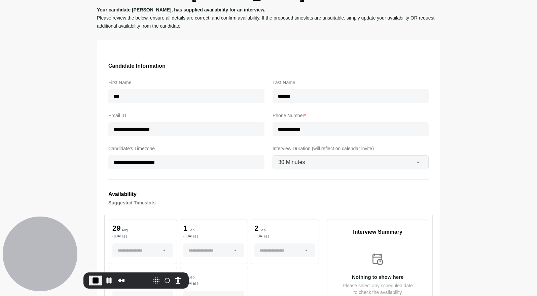
scroll to position [112, 0]
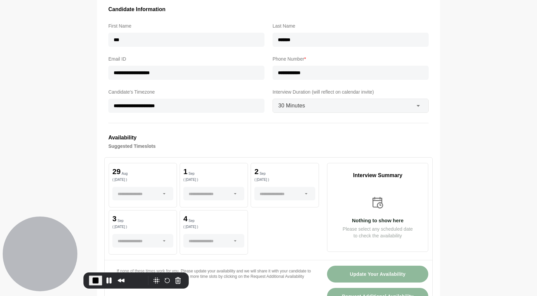
click at [327, 102] on div "30 Minutes **" at bounding box center [343, 105] width 140 height 13
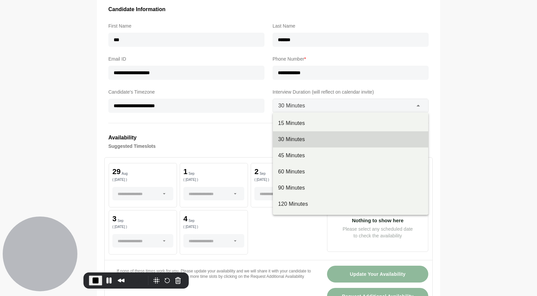
click at [252, 127] on div "**********" at bounding box center [268, 229] width 343 height 491
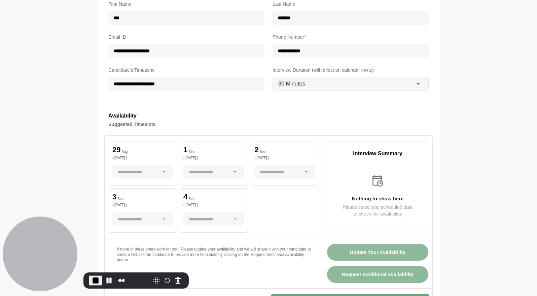
scroll to position [187, 0]
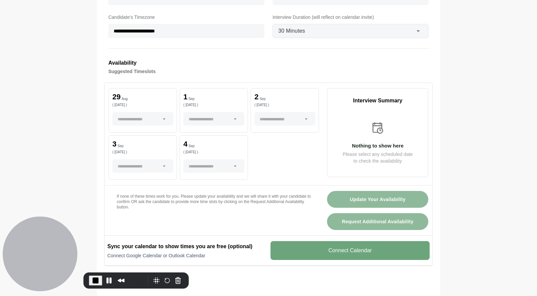
click at [149, 115] on div at bounding box center [139, 118] width 42 height 13
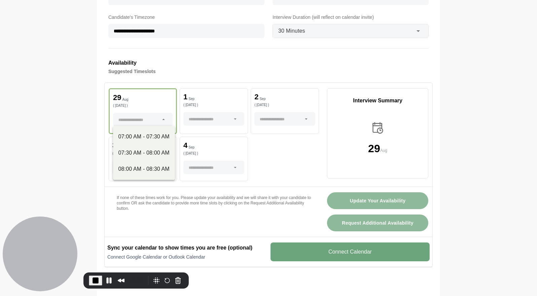
click at [214, 118] on div at bounding box center [210, 118] width 42 height 13
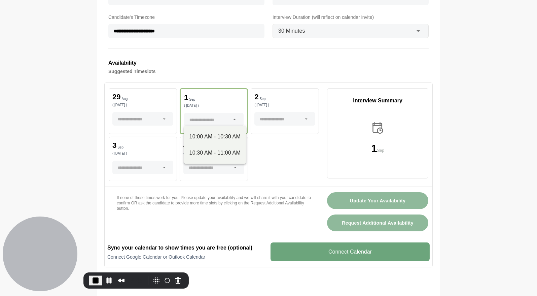
click at [291, 117] on div at bounding box center [281, 118] width 42 height 13
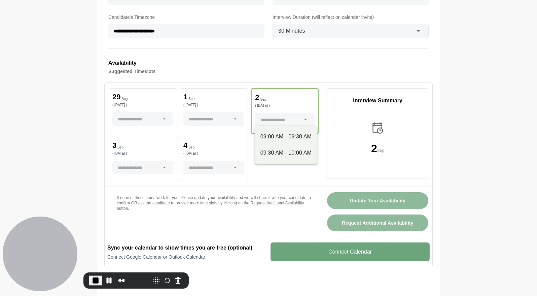
click at [149, 168] on div at bounding box center [139, 167] width 42 height 13
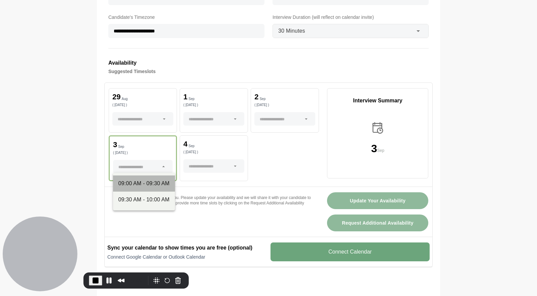
click at [137, 182] on div "09:00 AM - 09:30 AM" at bounding box center [143, 183] width 51 height 8
type input "**********"
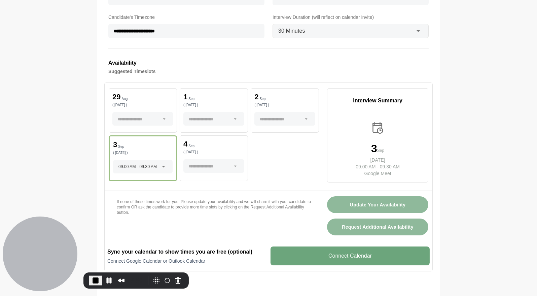
click at [265, 194] on div "If none of these times work for you. Please update your availability and we wil…" at bounding box center [214, 207] width 210 height 32
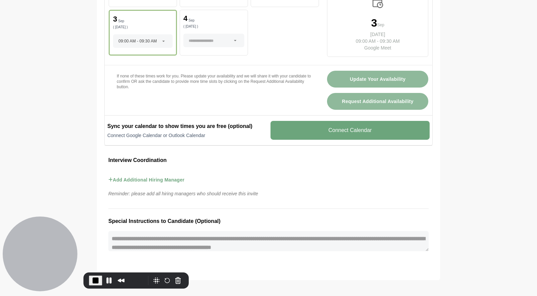
scroll to position [337, 0]
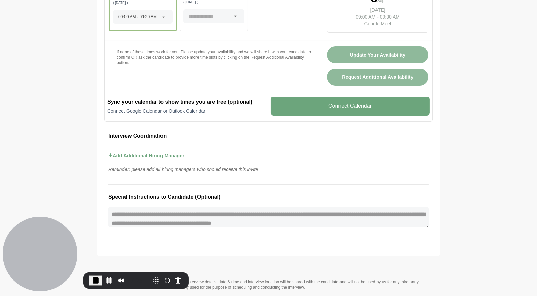
click at [124, 153] on button "Add Additional Hiring Manager" at bounding box center [146, 156] width 76 height 20
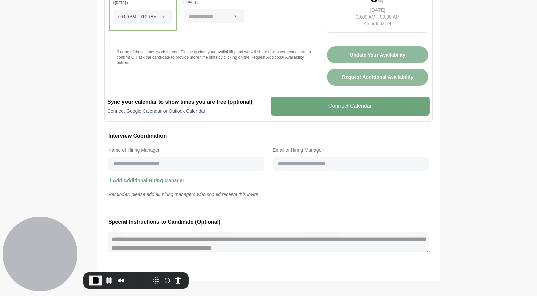
click at [134, 177] on button "Add Additional Hiring Manager" at bounding box center [146, 181] width 76 height 20
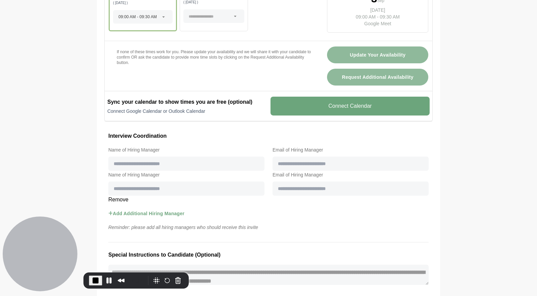
click at [116, 198] on v-button "Remove" at bounding box center [268, 200] width 329 height 8
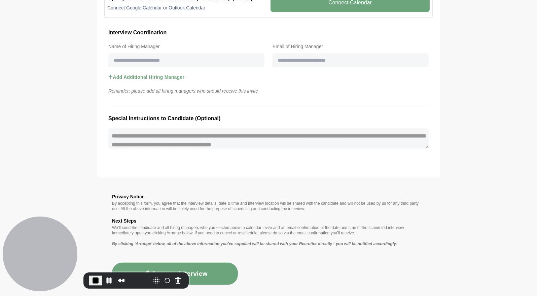
scroll to position [443, 0]
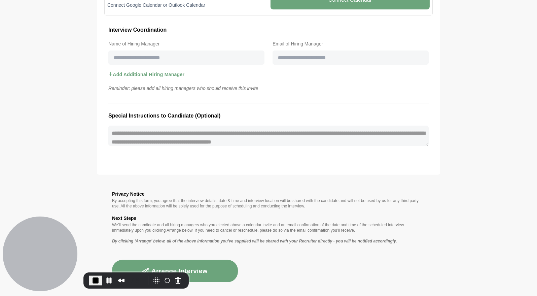
click at [203, 266] on button "Arrange Interview" at bounding box center [175, 271] width 126 height 22
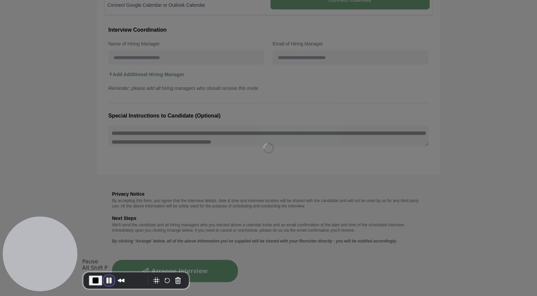
click at [107, 280] on button "Pause Recording" at bounding box center [109, 280] width 11 height 11
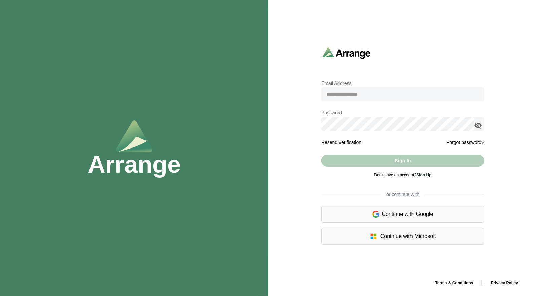
type input "**********"
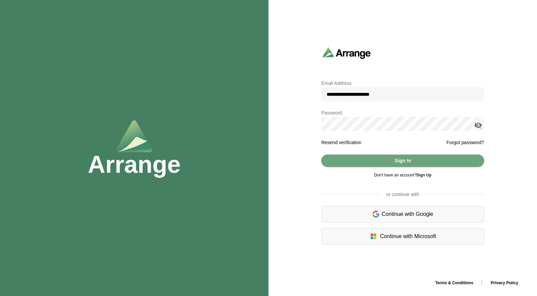
click at [344, 94] on input "**********" at bounding box center [402, 94] width 163 height 14
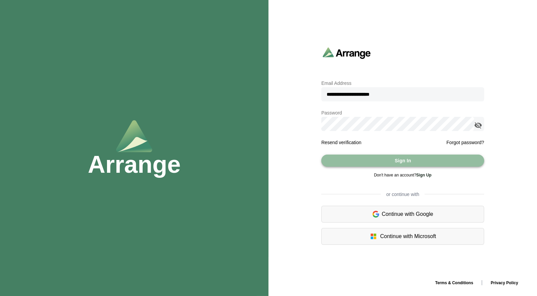
click at [366, 156] on button "Sign In" at bounding box center [402, 161] width 163 height 12
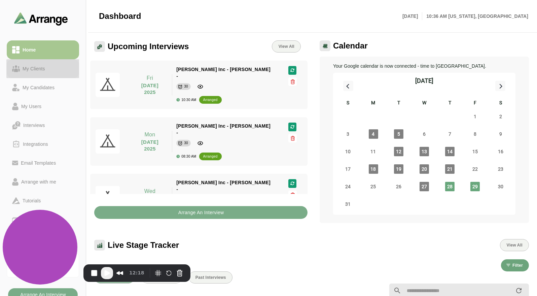
click at [41, 69] on div "My Clients" at bounding box center [34, 69] width 28 height 8
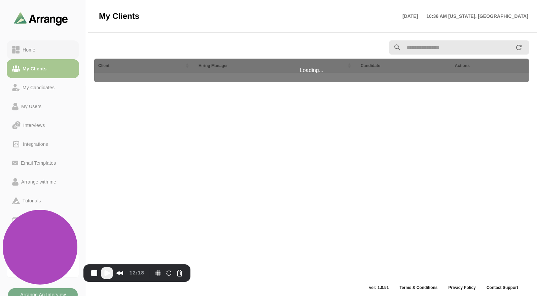
click at [48, 53] on div "Home" at bounding box center [43, 50] width 62 height 8
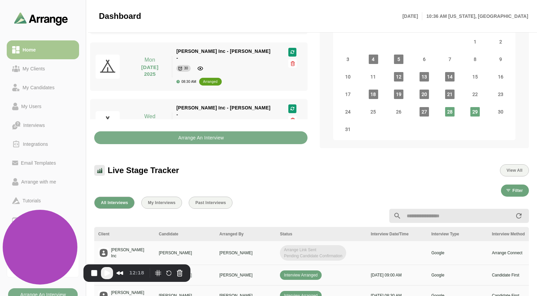
scroll to position [37, 0]
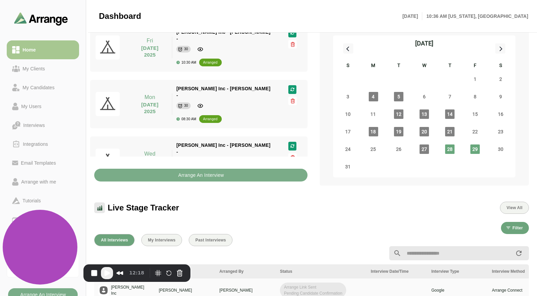
click at [106, 275] on span "Play Recording" at bounding box center [107, 273] width 8 height 8
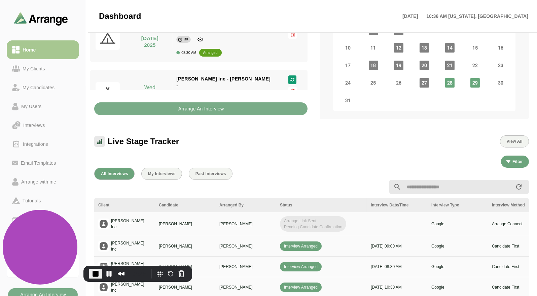
scroll to position [112, 0]
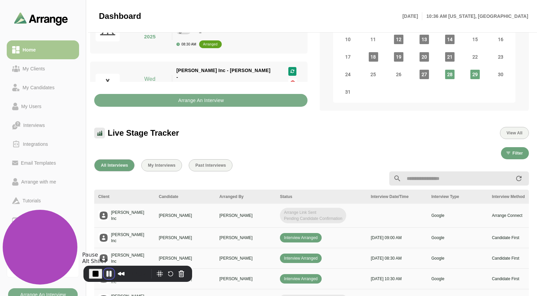
click at [110, 273] on button "Pause Recording" at bounding box center [109, 273] width 11 height 11
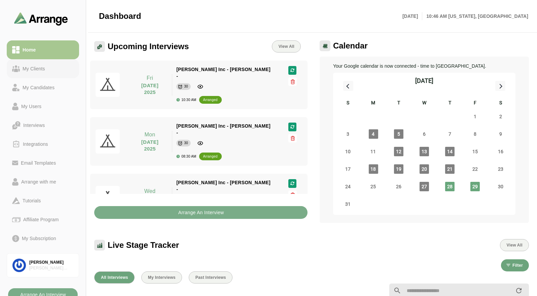
click at [44, 73] on link "My Clients" at bounding box center [43, 68] width 72 height 19
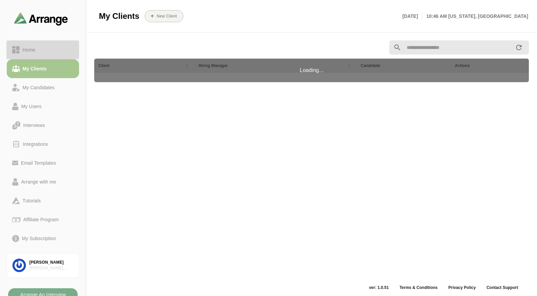
click at [46, 53] on div "Home" at bounding box center [43, 50] width 62 height 8
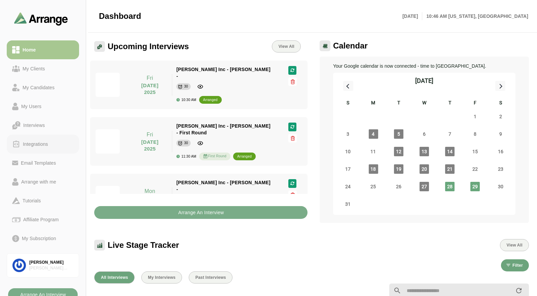
click at [39, 147] on div "Integrations" at bounding box center [35, 144] width 31 height 8
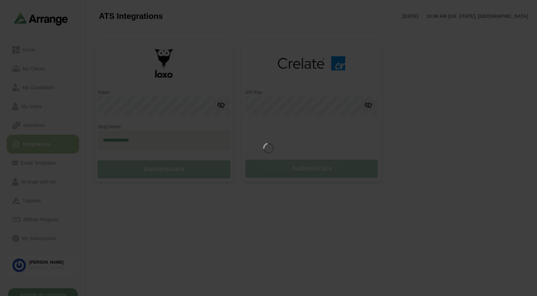
type input "**********"
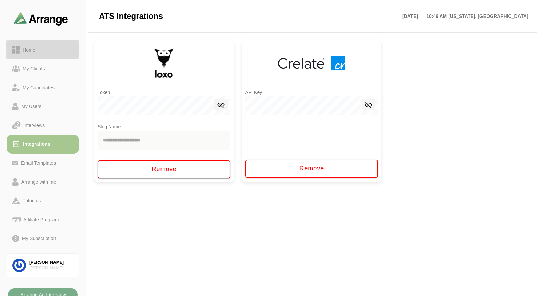
click at [38, 53] on div "Home" at bounding box center [43, 50] width 62 height 8
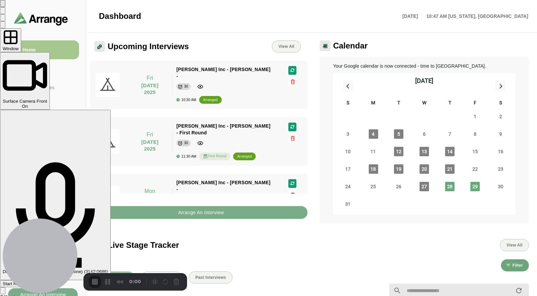
click at [108, 274] on div "On" at bounding box center [55, 276] width 105 height 5
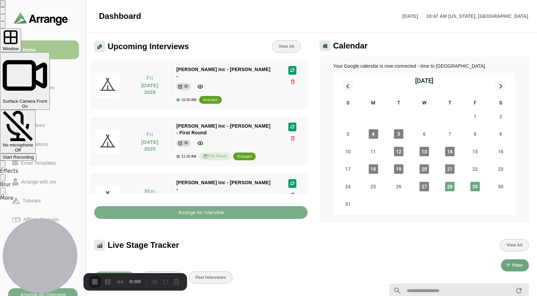
click at [33, 147] on div "Off" at bounding box center [18, 149] width 30 height 5
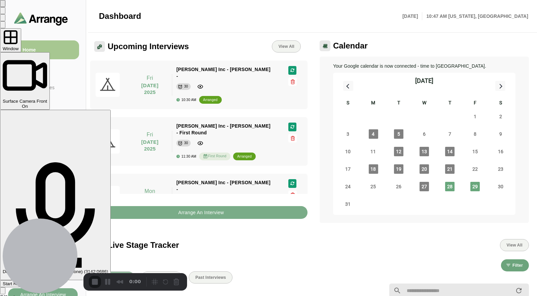
click at [108, 269] on span "Default - Microphone (fifine Microphone) (3142:0686)" at bounding box center [55, 271] width 105 height 5
click at [34, 281] on span "Start Recording" at bounding box center [18, 283] width 31 height 5
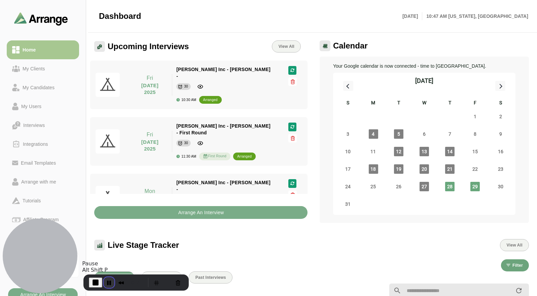
click at [110, 282] on button "Pause Recording" at bounding box center [109, 282] width 11 height 11
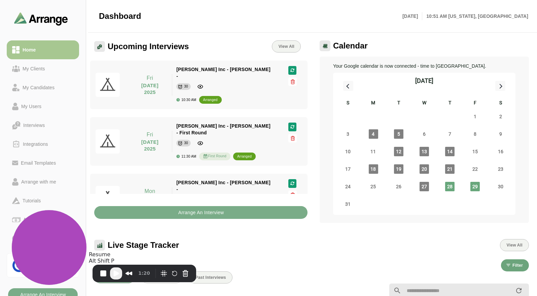
click at [117, 271] on span "Play Recording" at bounding box center [116, 273] width 8 height 8
click at [38, 144] on div "Integrations" at bounding box center [35, 144] width 31 height 8
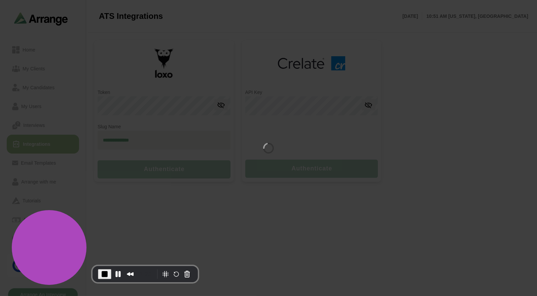
type input "**********"
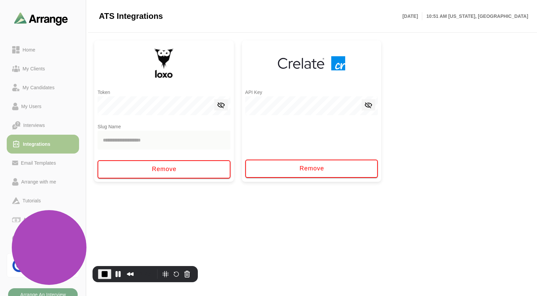
click at [50, 37] on div at bounding box center [43, 19] width 86 height 38
click at [38, 53] on div "Home" at bounding box center [43, 50] width 62 height 8
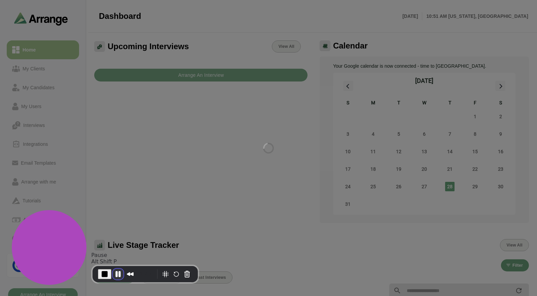
click at [119, 273] on button "Pause Recording" at bounding box center [118, 274] width 11 height 11
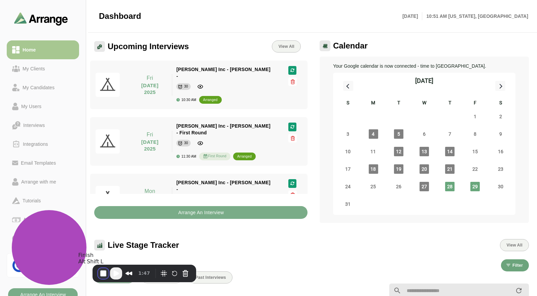
click at [98, 273] on button "End Recording" at bounding box center [103, 273] width 11 height 11
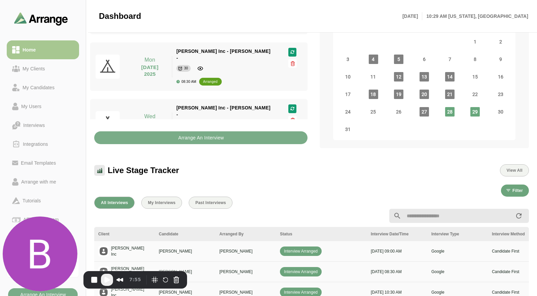
scroll to position [112, 0]
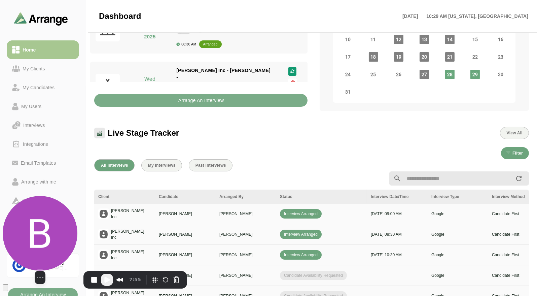
click at [8, 284] on button "Change photo" at bounding box center [5, 287] width 5 height 7
click at [63, 239] on img at bounding box center [40, 233] width 75 height 75
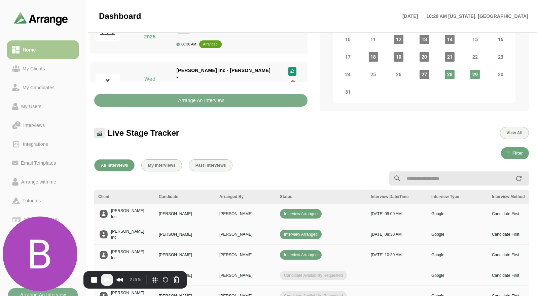
click at [256, 148] on div "Filter" at bounding box center [311, 153] width 435 height 12
click at [104, 280] on span "Play Recording" at bounding box center [107, 280] width 8 height 8
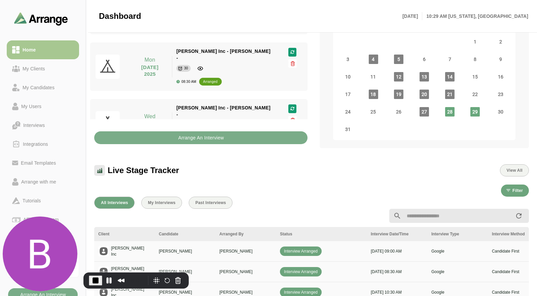
scroll to position [0, 0]
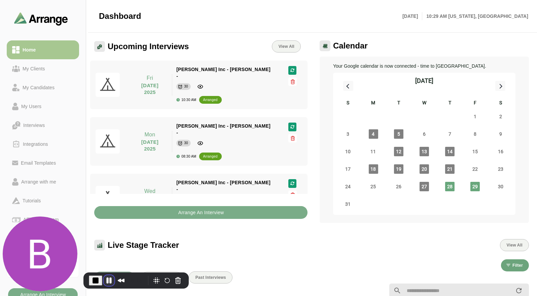
click at [107, 280] on button "Pause Recording" at bounding box center [109, 280] width 11 height 11
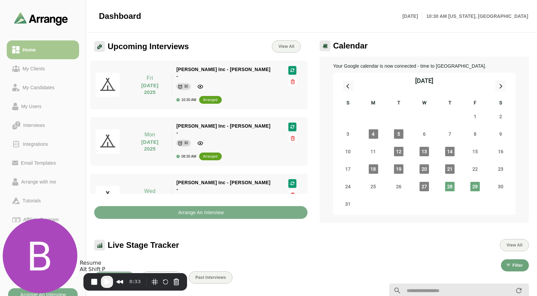
click at [109, 283] on span "Play Recording" at bounding box center [107, 282] width 8 height 8
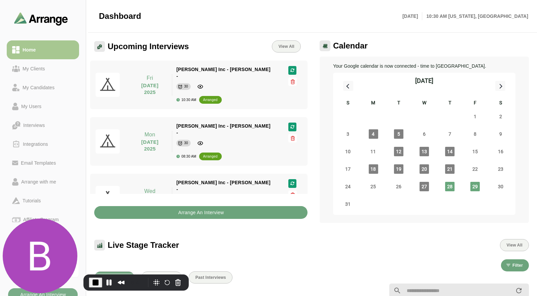
click at [199, 211] on b "Arrange An Interview" at bounding box center [201, 212] width 46 height 13
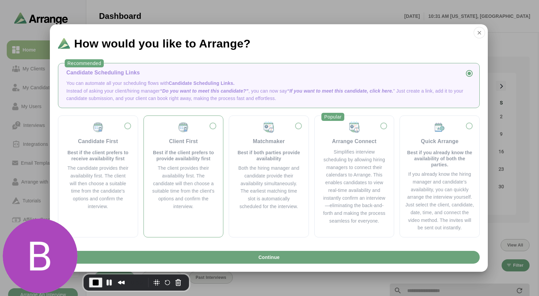
click at [204, 146] on div "Client First Best if the client prefers to provide availability first" at bounding box center [183, 141] width 63 height 40
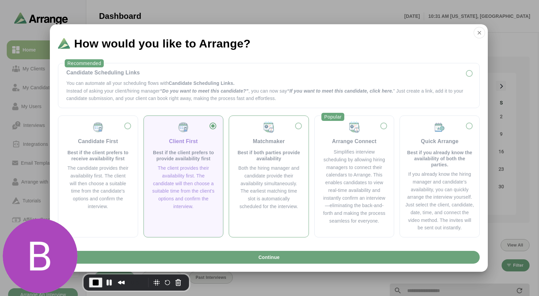
click at [264, 146] on div "Matchmaker Best if both parties provide availability" at bounding box center [268, 141] width 63 height 40
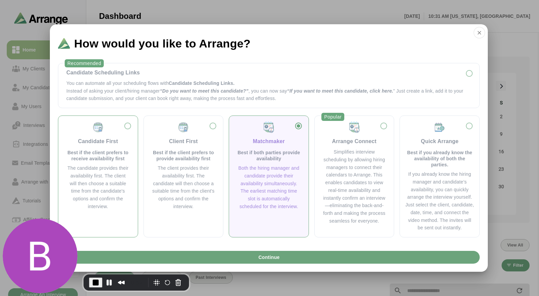
click at [109, 150] on p "Best if the client prefers to receive availability first" at bounding box center [97, 155] width 63 height 12
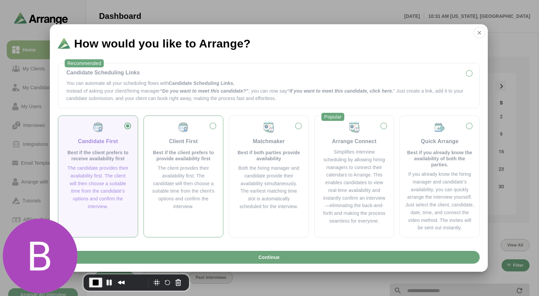
click at [174, 144] on div "Client First" at bounding box center [183, 141] width 29 height 8
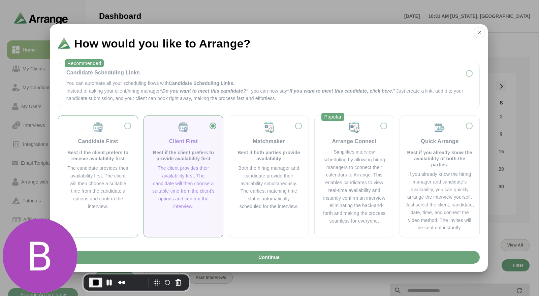
click at [102, 131] on img at bounding box center [98, 127] width 12 height 12
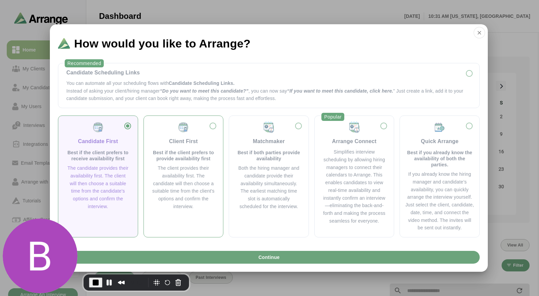
click at [186, 154] on p "Best if the client prefers to provide availability first" at bounding box center [183, 155] width 63 height 12
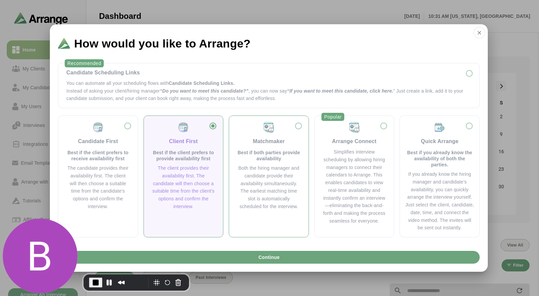
click at [286, 157] on p "Best if both parties provide availability" at bounding box center [268, 155] width 63 height 12
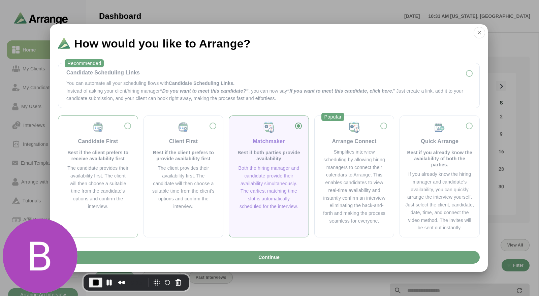
click at [103, 160] on p "Best if the client prefers to receive availability first" at bounding box center [97, 155] width 63 height 12
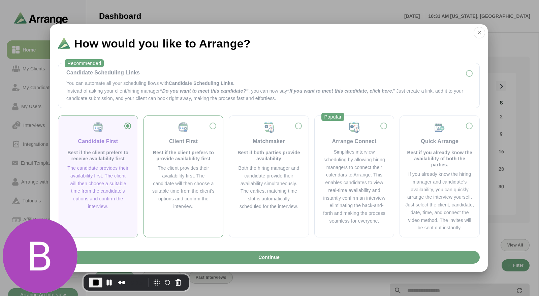
click at [173, 157] on p "Best if the client prefers to provide availability first" at bounding box center [183, 155] width 63 height 12
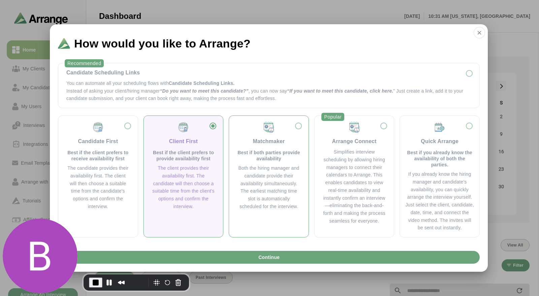
click at [254, 155] on p "Best if both parties provide availability" at bounding box center [268, 155] width 63 height 12
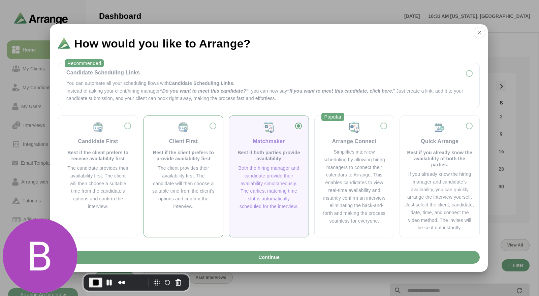
click at [181, 160] on p "Best if the client prefers to provide availability first" at bounding box center [183, 155] width 63 height 12
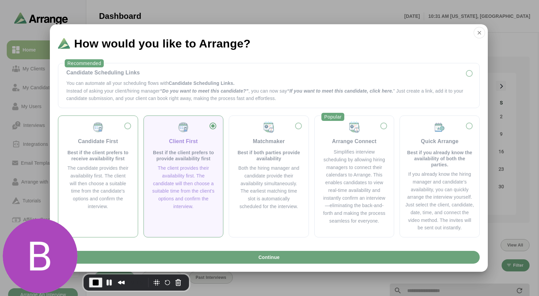
click at [123, 156] on p "Best if the client prefers to receive availability first" at bounding box center [97, 155] width 63 height 12
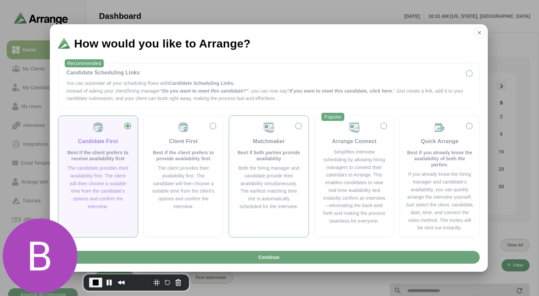
click at [258, 152] on p "Best if both parties provide availability" at bounding box center [268, 155] width 63 height 12
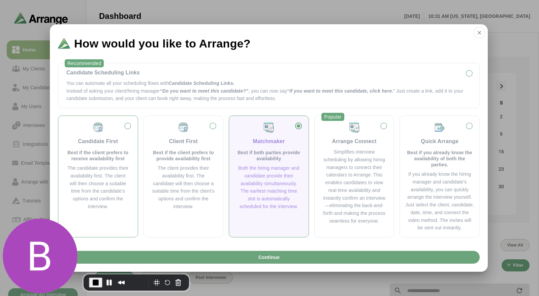
click at [101, 149] on p "Best if the client prefers to receive availability first" at bounding box center [97, 155] width 63 height 12
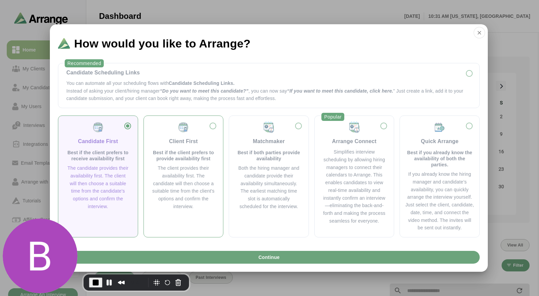
click at [191, 150] on p "Best if the client prefers to provide availability first" at bounding box center [183, 155] width 63 height 12
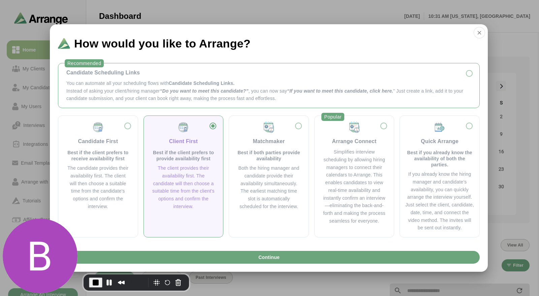
click at [142, 92] on p "Instead of asking your client/hiring manager “Do you want to meet this candidat…" at bounding box center [268, 94] width 405 height 15
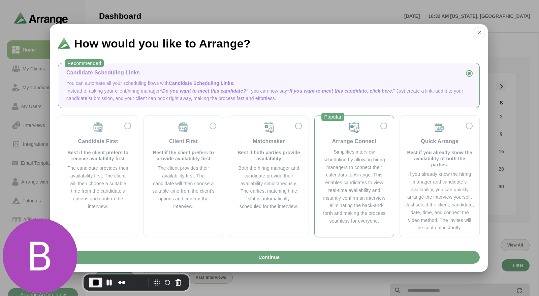
click at [344, 152] on div "Simplifies interview scheduling by allowing hiring managers to connect their ca…" at bounding box center [353, 186] width 63 height 77
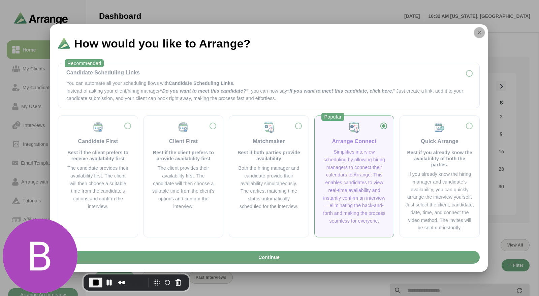
click at [479, 36] on button "button" at bounding box center [478, 32] width 11 height 11
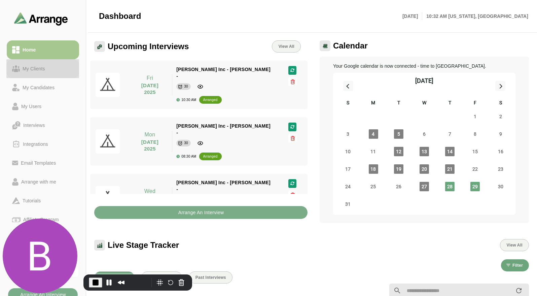
click at [43, 70] on div "My Clients" at bounding box center [34, 69] width 28 height 8
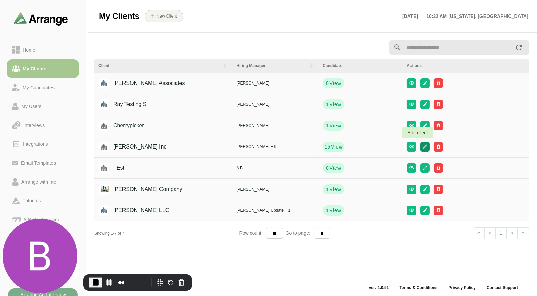
click at [422, 145] on icon "button" at bounding box center [424, 146] width 5 height 5
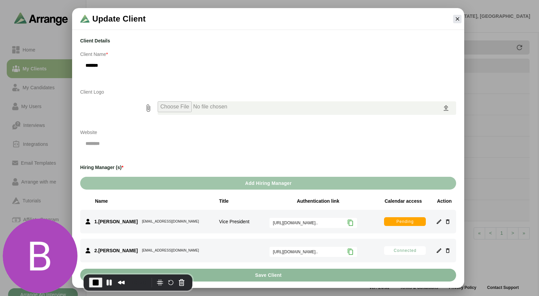
click at [250, 182] on span "Add Hiring Manager" at bounding box center [267, 183] width 47 height 13
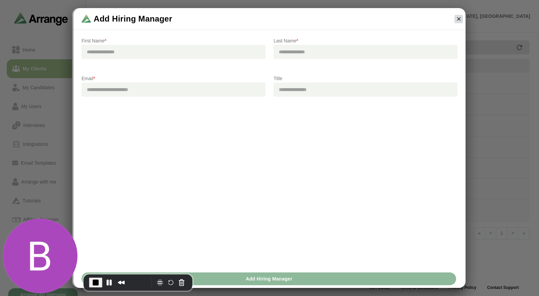
click at [461, 17] on button "button" at bounding box center [458, 19] width 8 height 8
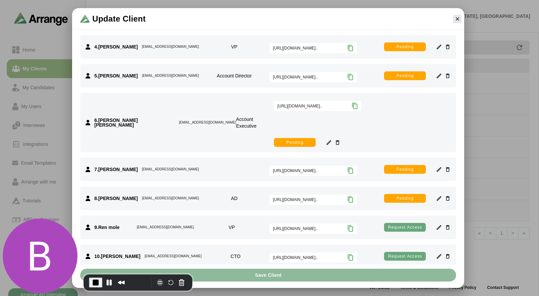
scroll to position [112, 0]
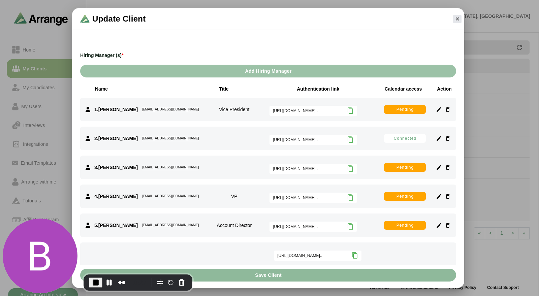
drag, startPoint x: 383, startPoint y: 87, endPoint x: 421, endPoint y: 86, distance: 37.7
click at [421, 86] on div "Calendar access" at bounding box center [403, 88] width 44 height 7
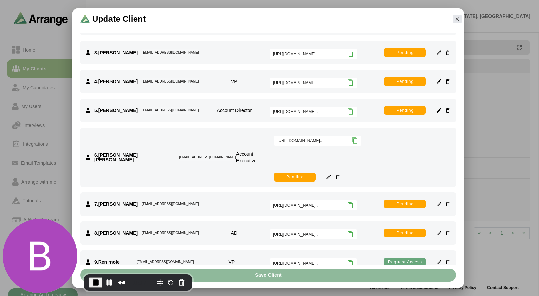
scroll to position [299, 0]
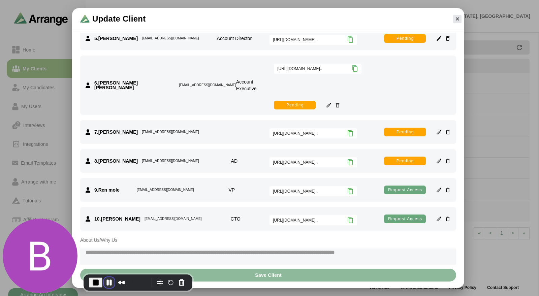
click at [110, 281] on button "Pause Recording" at bounding box center [109, 282] width 11 height 11
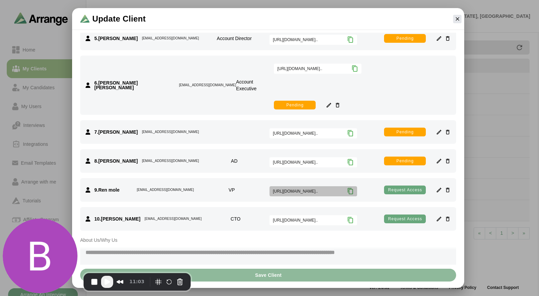
click at [348, 188] on icon at bounding box center [350, 191] width 7 height 7
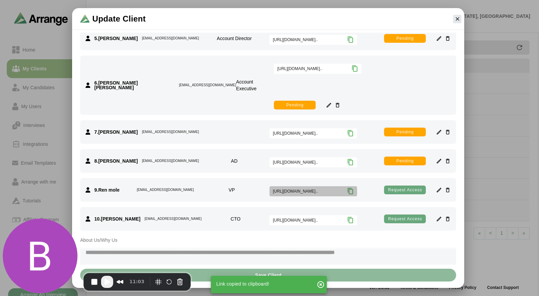
click at [348, 188] on icon at bounding box center [350, 191] width 7 height 7
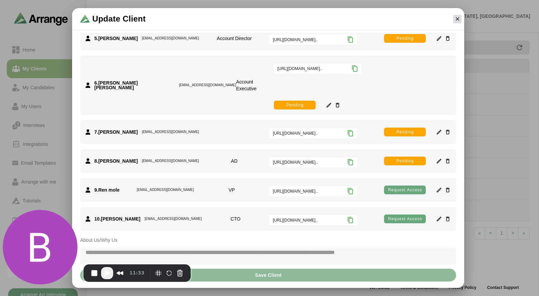
click at [454, 16] on icon "button" at bounding box center [457, 19] width 6 height 6
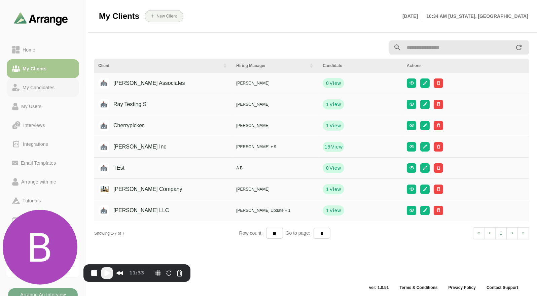
click at [39, 82] on link "My Candidates" at bounding box center [43, 87] width 72 height 19
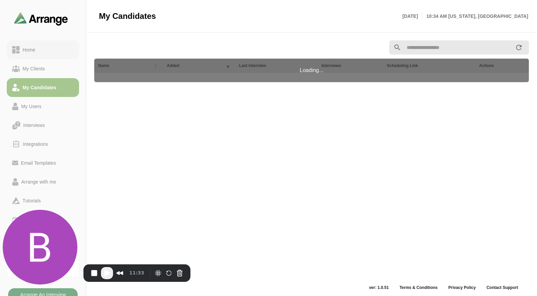
click at [43, 57] on link "Home" at bounding box center [43, 49] width 72 height 19
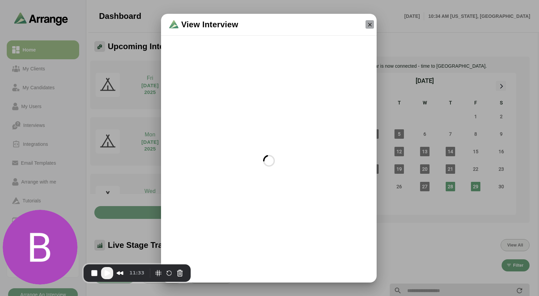
click at [373, 28] on button "button" at bounding box center [369, 24] width 8 height 8
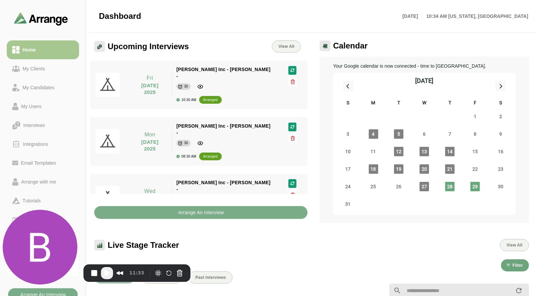
click at [178, 205] on div "Arrange An Interview" at bounding box center [200, 208] width 221 height 29
click at [177, 209] on button "Arrange An Interview" at bounding box center [200, 212] width 213 height 13
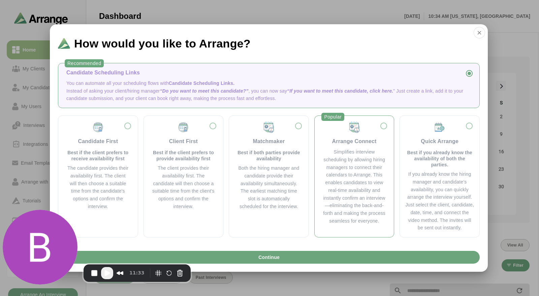
click at [359, 167] on div "Simplifies interview scheduling by allowing hiring managers to connect their ca…" at bounding box center [353, 186] width 63 height 77
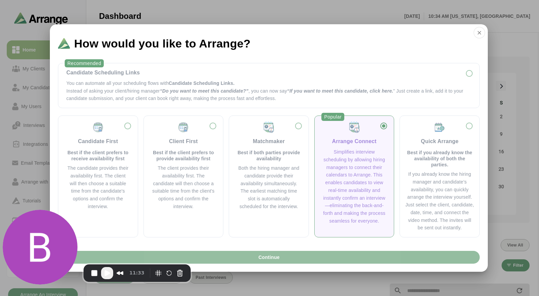
click at [250, 254] on button "Continue" at bounding box center [268, 257] width 421 height 13
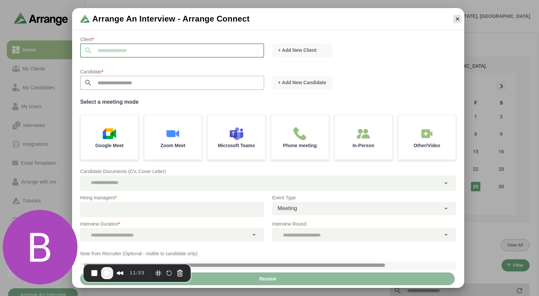
click at [104, 44] on input "text" at bounding box center [178, 50] width 172 height 14
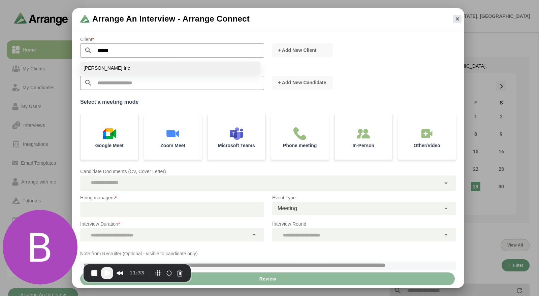
click at [104, 63] on li "[PERSON_NAME] Inc" at bounding box center [170, 68] width 180 height 13
type input "*******"
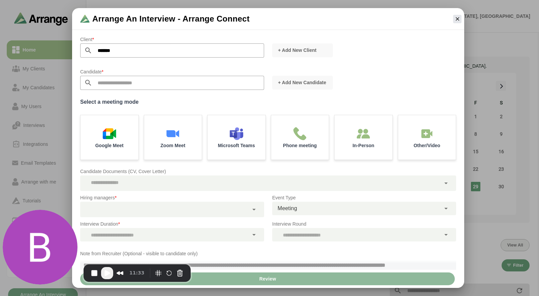
click at [103, 79] on input "text" at bounding box center [178, 83] width 172 height 14
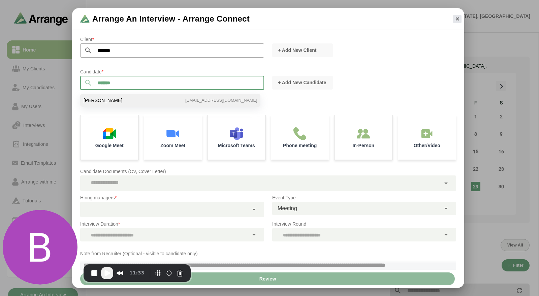
click at [120, 97] on li "Tom Breslin bgabay88+99@gmail.com" at bounding box center [170, 100] width 180 height 13
type input "**********"
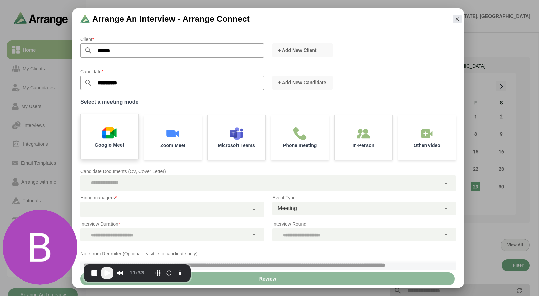
click at [116, 129] on div "Google Meet" at bounding box center [109, 136] width 61 height 47
click at [117, 206] on div at bounding box center [164, 209] width 168 height 15
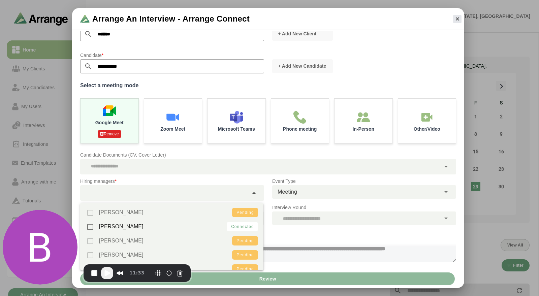
scroll to position [20, 0]
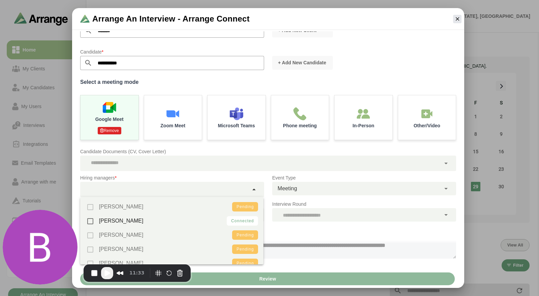
click at [247, 151] on p "Candidate Documents (CV, Cover Letter)" at bounding box center [268, 151] width 376 height 8
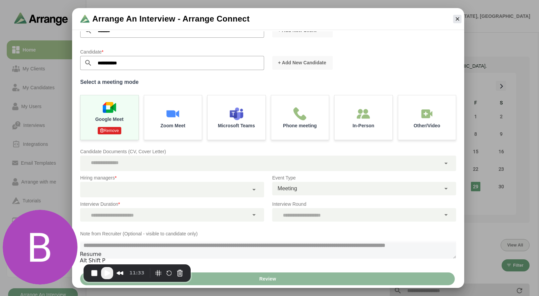
click at [107, 275] on span "Play Recording" at bounding box center [107, 273] width 8 height 8
click at [184, 194] on div at bounding box center [164, 189] width 168 height 15
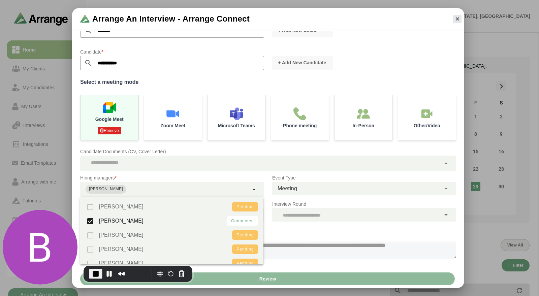
click at [290, 149] on p "Candidate Documents (CV, Cover Letter)" at bounding box center [268, 151] width 376 height 8
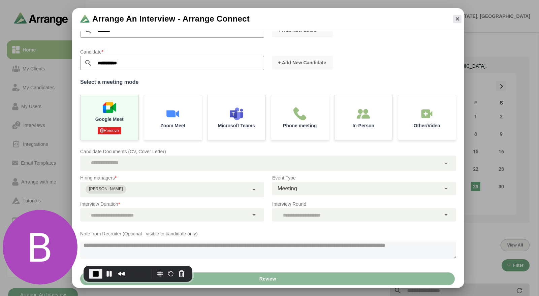
click at [198, 213] on div at bounding box center [164, 214] width 168 height 13
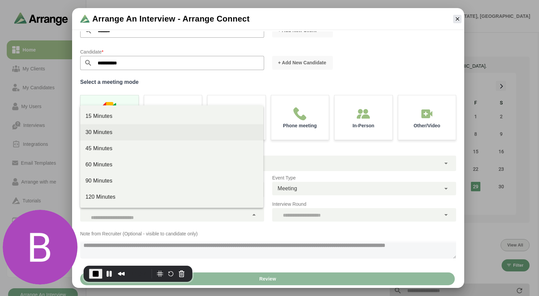
click at [117, 132] on div "30 Minutes" at bounding box center [171, 132] width 172 height 8
type input "**"
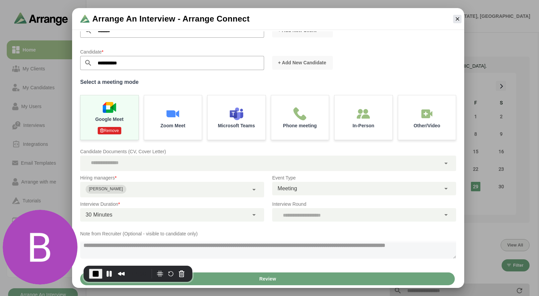
click at [316, 214] on div at bounding box center [356, 214] width 168 height 13
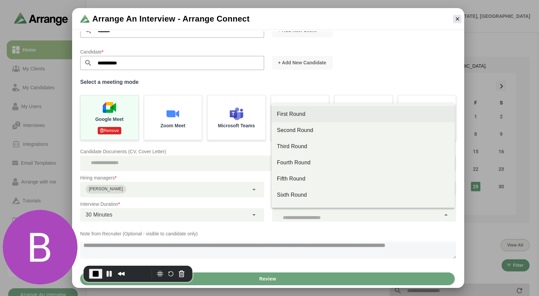
click at [310, 117] on div "First Round" at bounding box center [363, 114] width 172 height 8
type input "**"
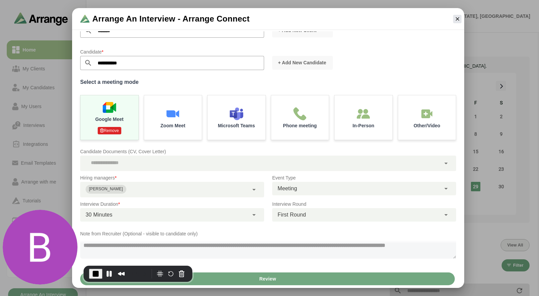
click at [397, 277] on button "Review" at bounding box center [267, 278] width 374 height 13
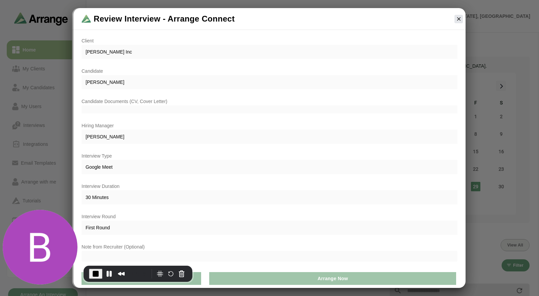
click at [386, 277] on button "Arrange Now" at bounding box center [332, 278] width 247 height 13
click at [107, 272] on button "Pause Recording" at bounding box center [109, 273] width 11 height 11
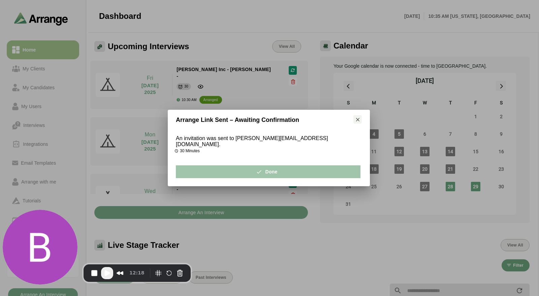
click at [243, 170] on button "Done" at bounding box center [268, 171] width 184 height 13
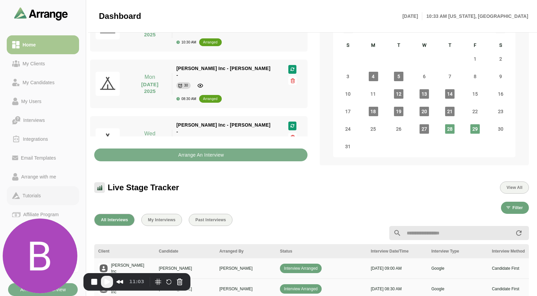
scroll to position [187, 0]
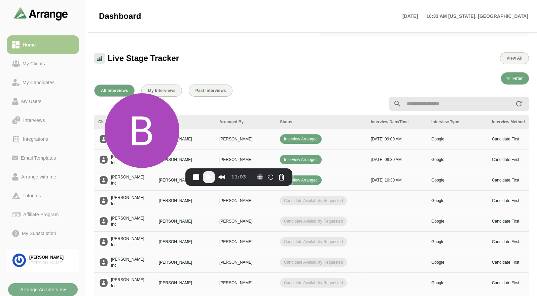
drag, startPoint x: 52, startPoint y: 233, endPoint x: 88, endPoint y: 205, distance: 45.6
click at [152, 106] on img at bounding box center [142, 130] width 75 height 75
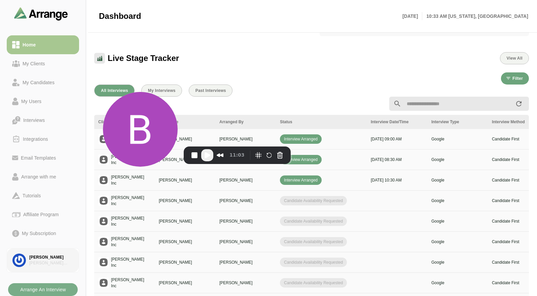
click at [46, 260] on div "Brian Simon Associates" at bounding box center [51, 263] width 44 height 6
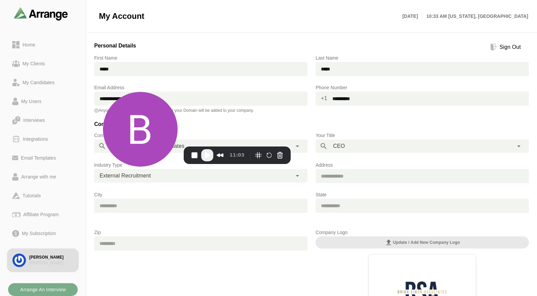
click at [505, 45] on div "Sign Out" at bounding box center [510, 47] width 27 height 8
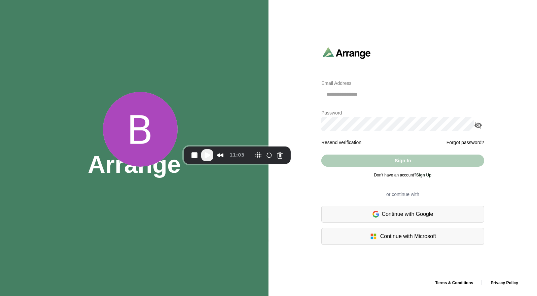
type input "**********"
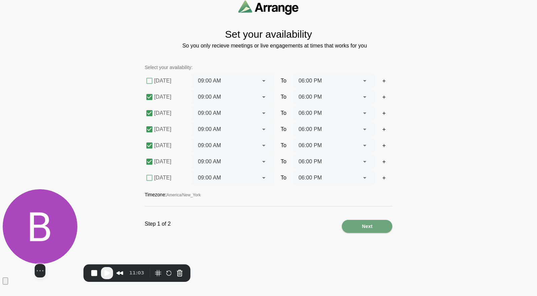
drag, startPoint x: 138, startPoint y: 125, endPoint x: 20, endPoint y: 243, distance: 166.8
click at [20, 243] on img at bounding box center [40, 226] width 75 height 75
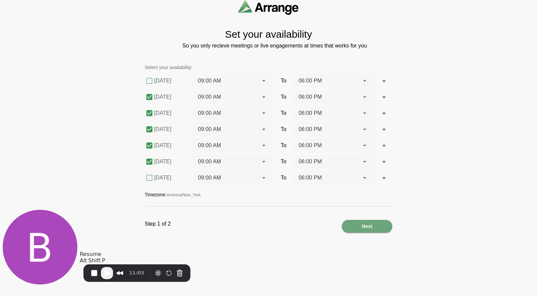
click at [108, 275] on span "Play Recording" at bounding box center [107, 273] width 8 height 8
click at [367, 228] on span "Next" at bounding box center [367, 226] width 11 height 13
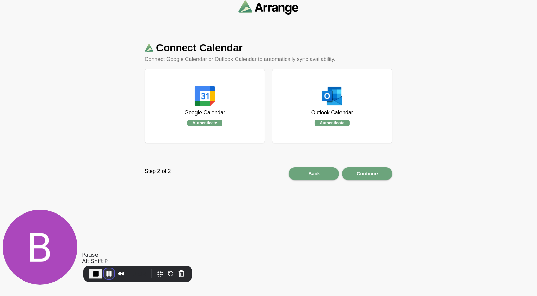
click at [108, 275] on button "Pause Recording" at bounding box center [109, 273] width 11 height 11
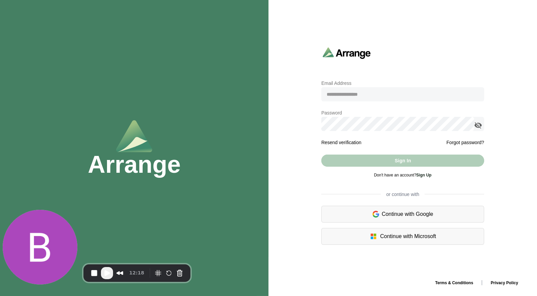
type input "**********"
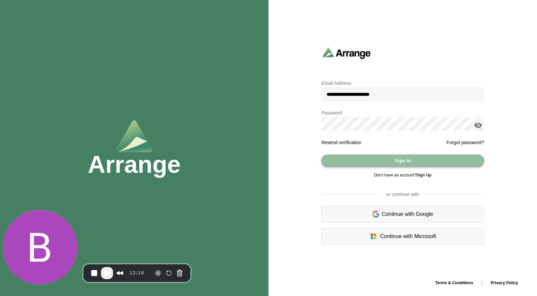
click at [357, 159] on button "Sign In" at bounding box center [402, 161] width 163 height 12
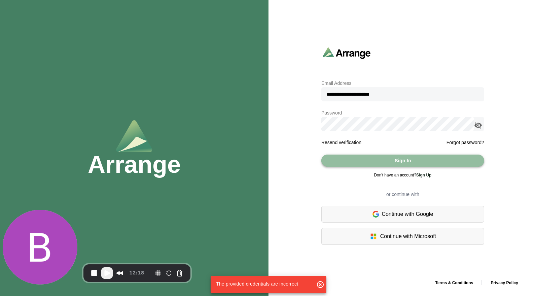
click at [373, 158] on button "Sign In" at bounding box center [402, 161] width 163 height 12
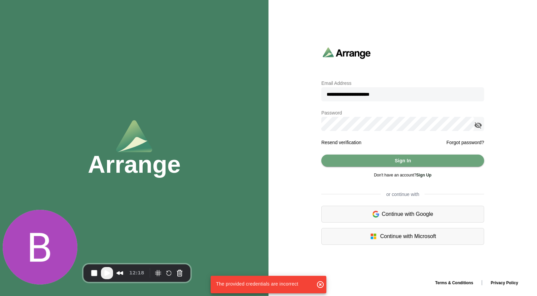
click at [481, 127] on icon "appended action" at bounding box center [478, 125] width 8 height 8
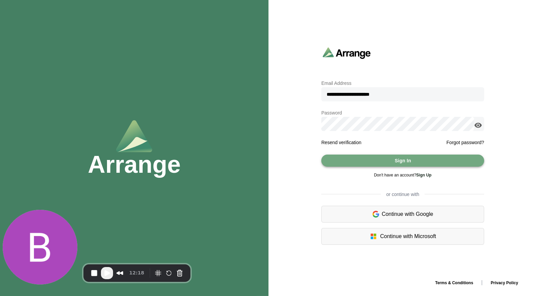
click at [392, 159] on button "Sign In" at bounding box center [402, 161] width 163 height 12
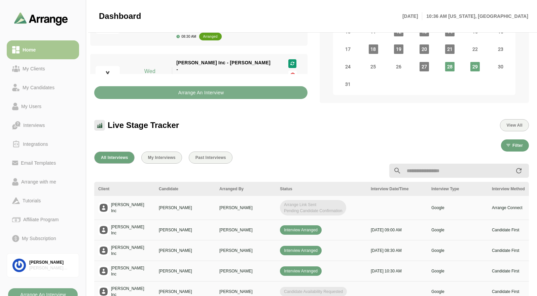
scroll to position [100, 0]
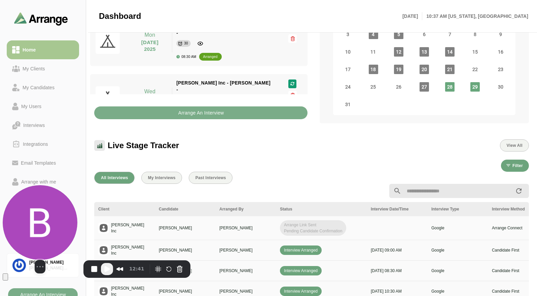
drag, startPoint x: 65, startPoint y: 124, endPoint x: 41, endPoint y: 222, distance: 100.8
click at [41, 222] on img at bounding box center [40, 222] width 75 height 75
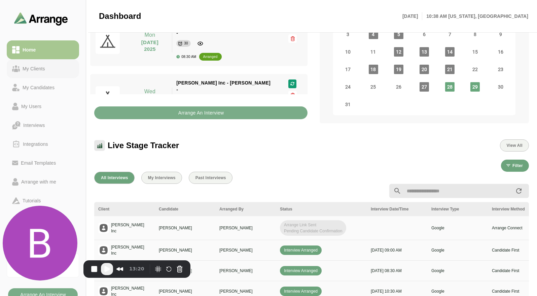
click at [42, 70] on div "My Clients" at bounding box center [34, 69] width 28 height 8
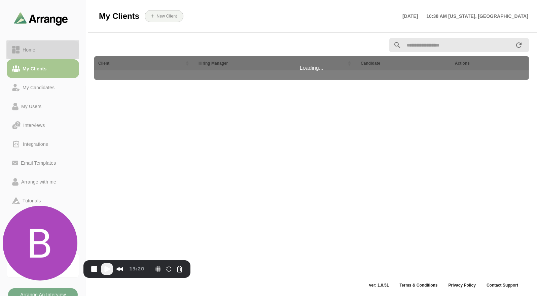
click at [48, 53] on div "Home" at bounding box center [43, 50] width 62 height 8
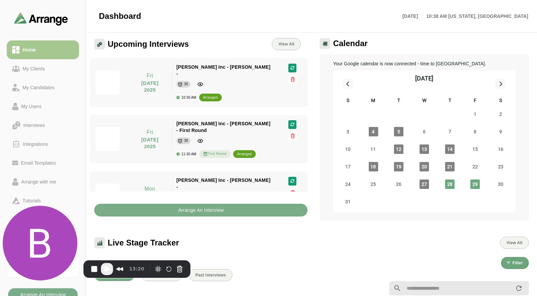
scroll to position [77, 0]
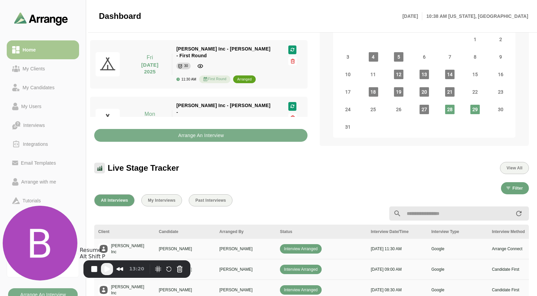
click at [107, 269] on span "Play Recording" at bounding box center [107, 269] width 8 height 8
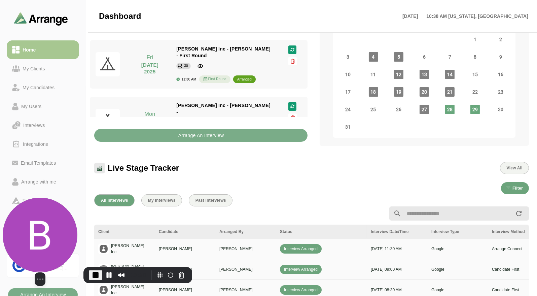
drag, startPoint x: 62, startPoint y: 222, endPoint x: 56, endPoint y: 228, distance: 8.1
click at [56, 228] on img at bounding box center [40, 235] width 75 height 75
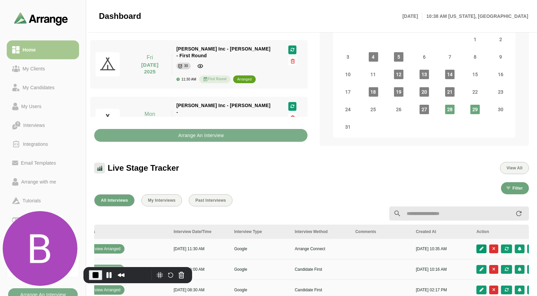
scroll to position [0, 223]
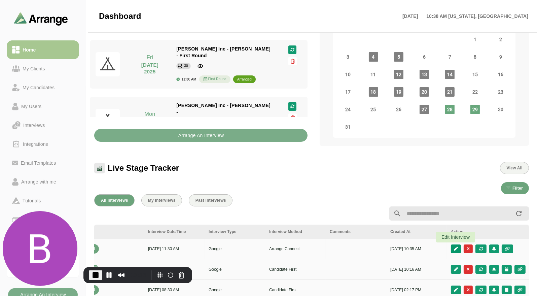
click at [455, 248] on icon "button" at bounding box center [456, 249] width 5 height 4
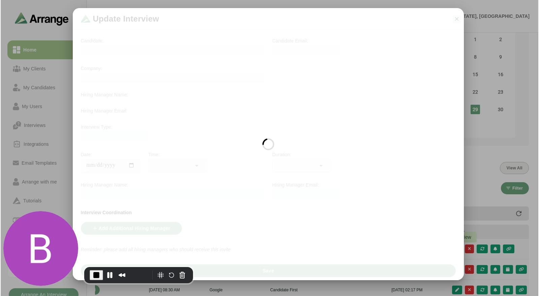
scroll to position [0, 0]
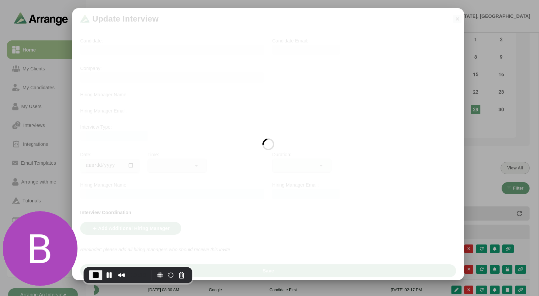
type input "**********"
type input "********"
type input "**"
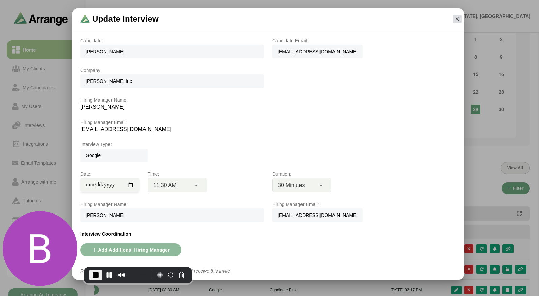
click at [455, 20] on icon "button" at bounding box center [457, 19] width 6 height 6
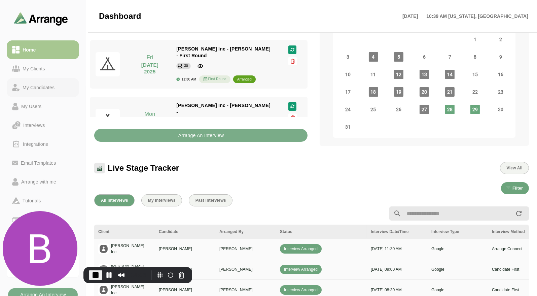
click at [43, 84] on div "My Candidates" at bounding box center [38, 87] width 37 height 8
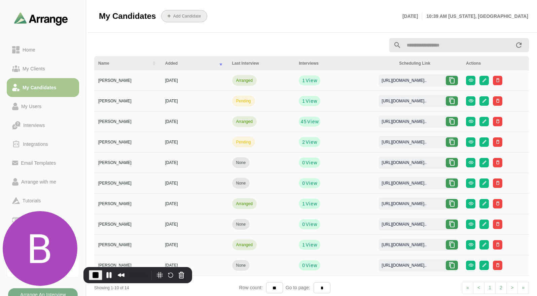
scroll to position [22, 0]
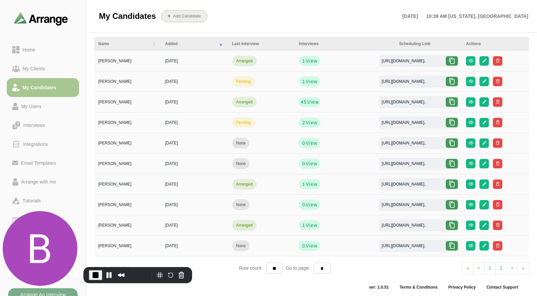
click at [182, 15] on b "Add Candidate" at bounding box center [187, 16] width 28 height 5
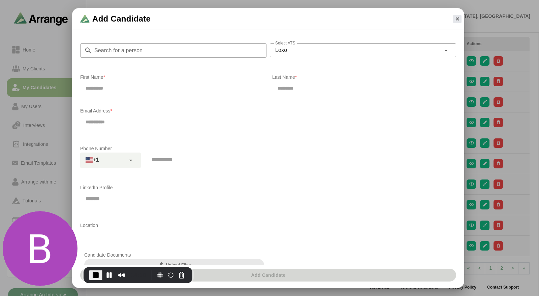
scroll to position [72, 0]
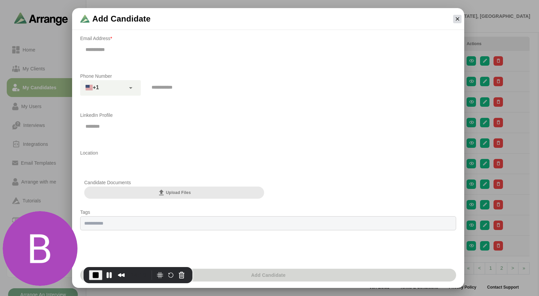
click at [458, 20] on icon "button" at bounding box center [457, 19] width 6 height 6
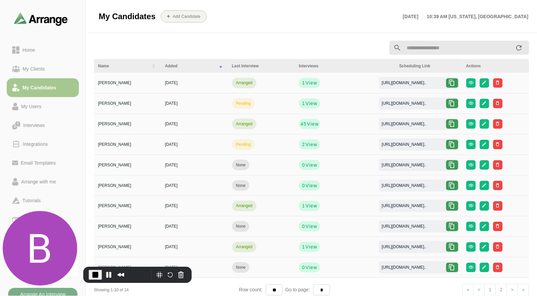
scroll to position [22, 0]
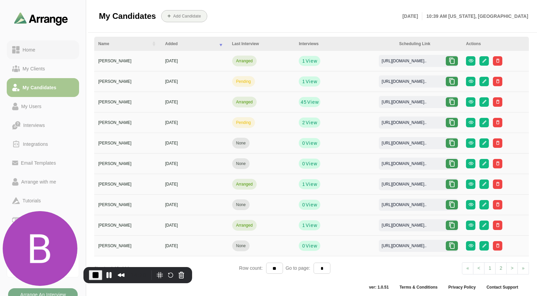
click at [43, 49] on div "Home" at bounding box center [43, 50] width 62 height 8
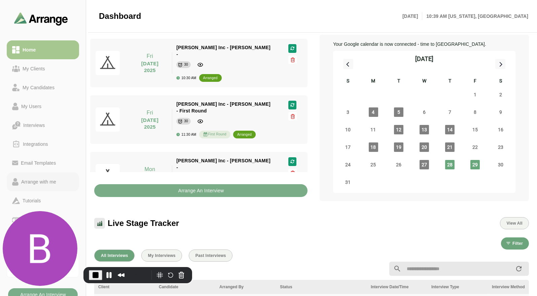
click at [48, 180] on div "Arrange with me" at bounding box center [39, 182] width 40 height 8
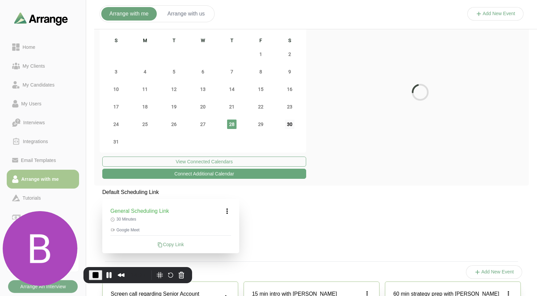
click at [293, 126] on span "30" at bounding box center [289, 123] width 9 height 9
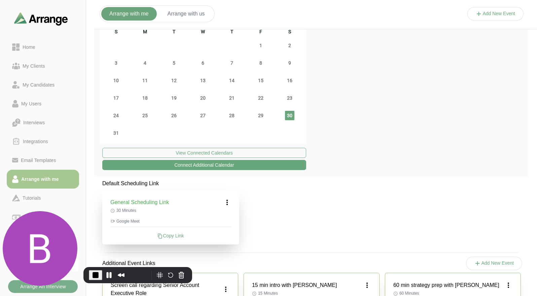
scroll to position [37, 0]
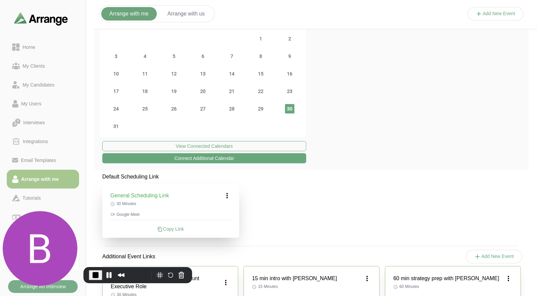
click at [229, 197] on icon at bounding box center [227, 196] width 8 height 8
click at [223, 211] on div "Edit" at bounding box center [220, 214] width 31 height 12
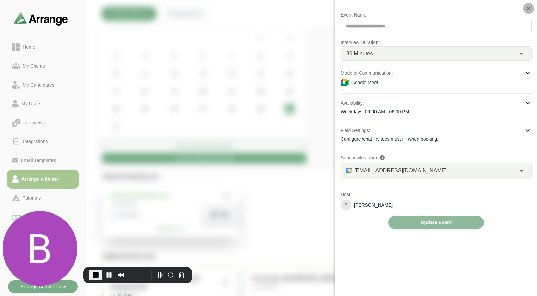
click at [531, 7] on icon "button" at bounding box center [529, 8] width 6 height 6
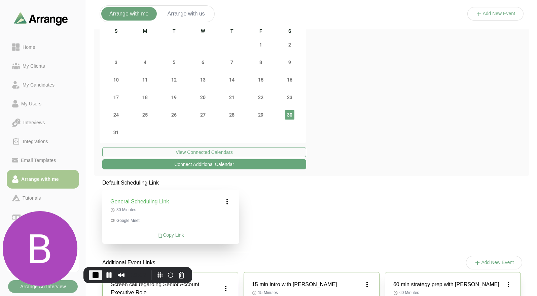
scroll to position [0, 0]
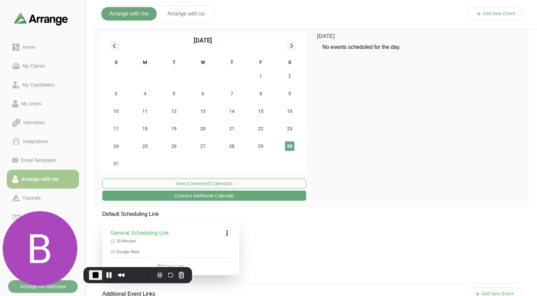
click at [185, 12] on button "Arrange with us" at bounding box center [187, 13] width 54 height 13
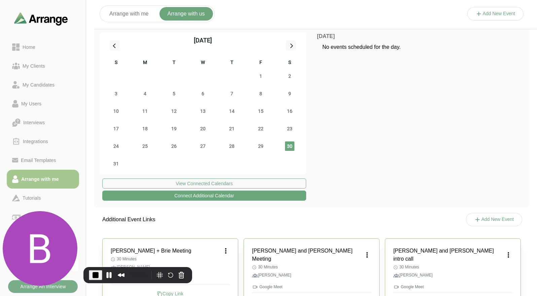
click at [499, 14] on button "Add New Event" at bounding box center [496, 13] width 57 height 13
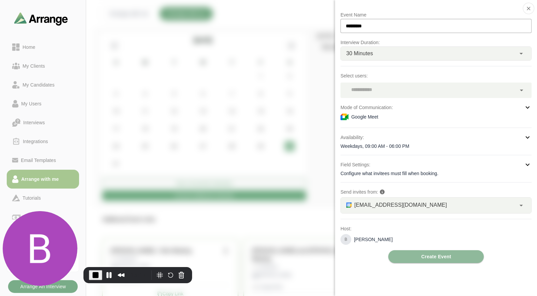
click at [376, 87] on div at bounding box center [429, 89] width 176 height 15
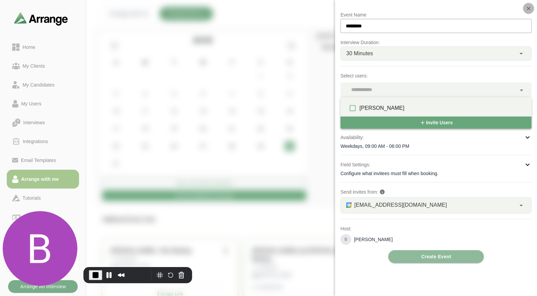
click at [525, 6] on button "button" at bounding box center [528, 8] width 11 height 11
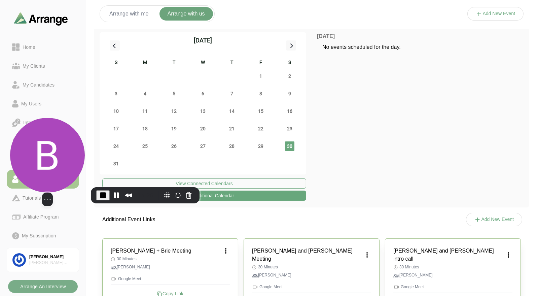
drag, startPoint x: 60, startPoint y: 229, endPoint x: 67, endPoint y: 132, distance: 97.3
click at [67, 132] on img at bounding box center [47, 155] width 75 height 75
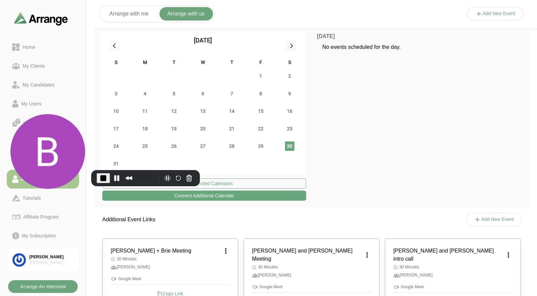
click at [44, 286] on b "Arrange An Interview" at bounding box center [43, 286] width 46 height 13
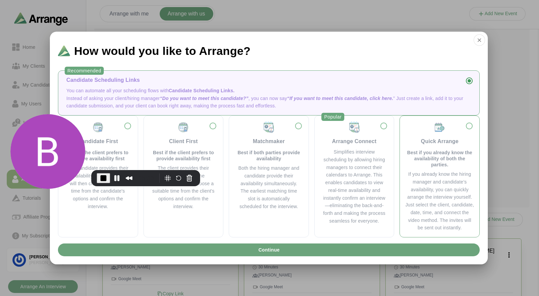
click at [443, 155] on p "Best if you already know the availability of both the parties." at bounding box center [439, 158] width 69 height 18
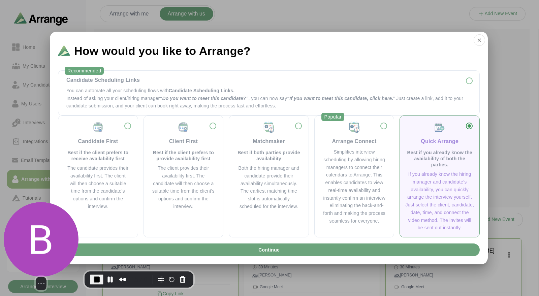
drag, startPoint x: 60, startPoint y: 129, endPoint x: 53, endPoint y: 230, distance: 101.5
click at [53, 230] on img at bounding box center [41, 239] width 75 height 75
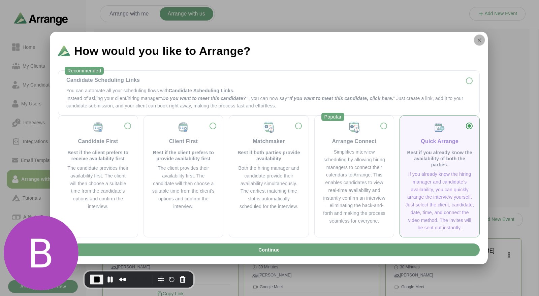
click at [479, 39] on icon "button" at bounding box center [479, 40] width 6 height 6
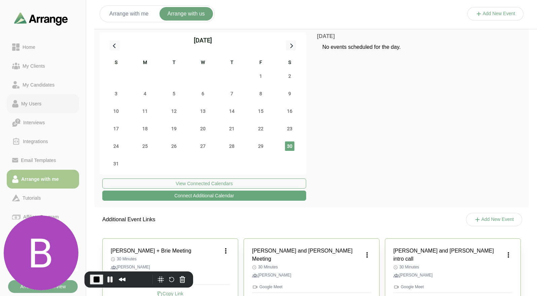
click at [33, 103] on div "My Users" at bounding box center [32, 104] width 26 height 8
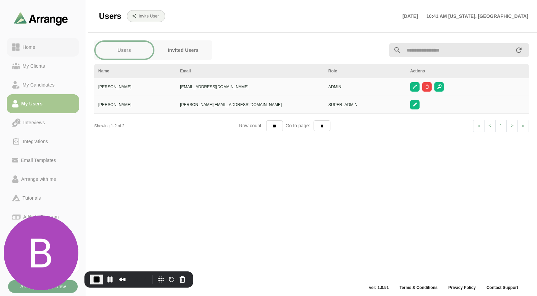
click at [39, 47] on div "Home" at bounding box center [43, 47] width 62 height 8
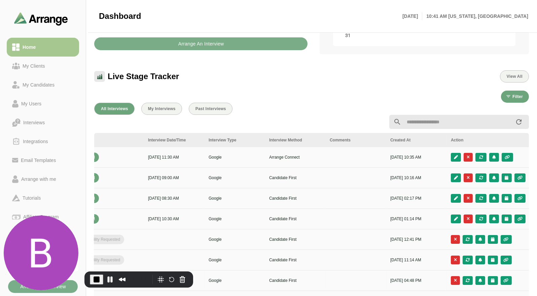
scroll to position [224, 0]
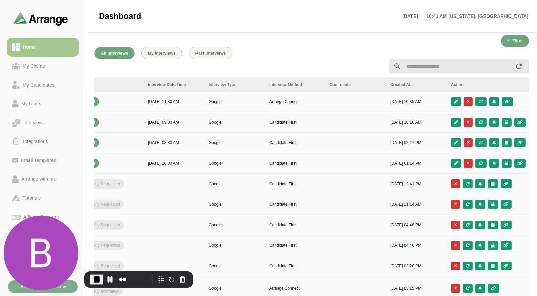
click at [511, 179] on button "button" at bounding box center [506, 183] width 11 height 9
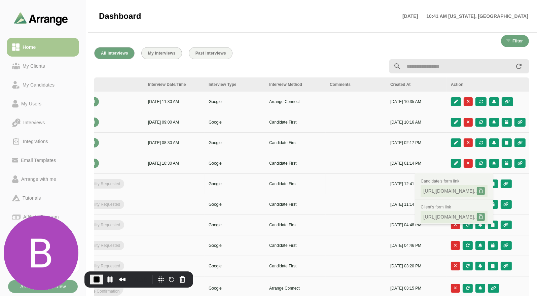
click at [357, 176] on td at bounding box center [356, 184] width 61 height 21
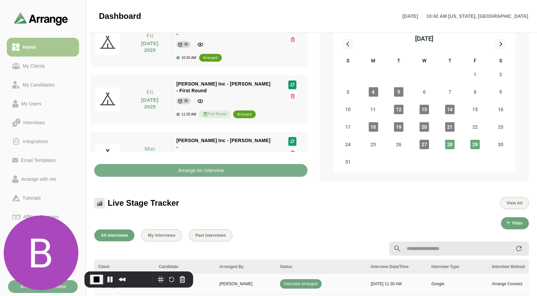
scroll to position [0, 0]
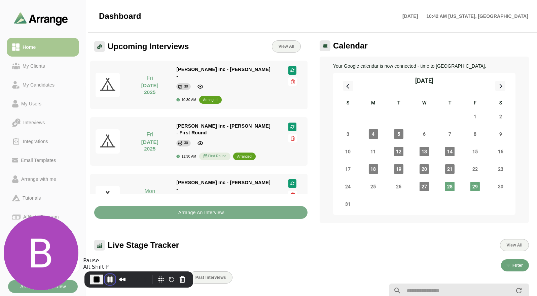
click at [109, 278] on button "Pause Recording" at bounding box center [110, 279] width 11 height 11
click at [93, 280] on button "End Recording" at bounding box center [95, 278] width 11 height 11
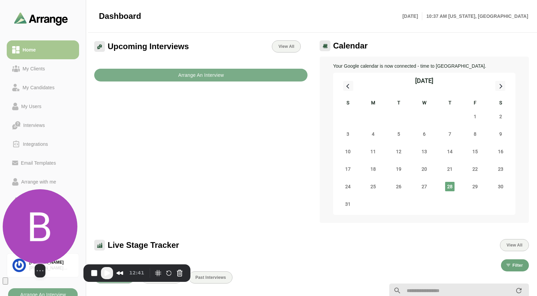
drag, startPoint x: 50, startPoint y: 231, endPoint x: 67, endPoint y: 118, distance: 114.4
click at [67, 189] on img at bounding box center [40, 226] width 75 height 75
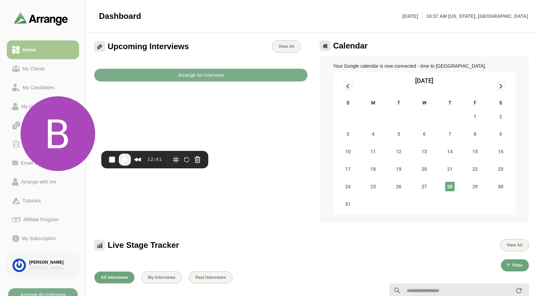
drag, startPoint x: 46, startPoint y: 270, endPoint x: 56, endPoint y: 266, distance: 9.9
click at [47, 270] on div "[PERSON_NAME] Associates" at bounding box center [51, 268] width 44 height 6
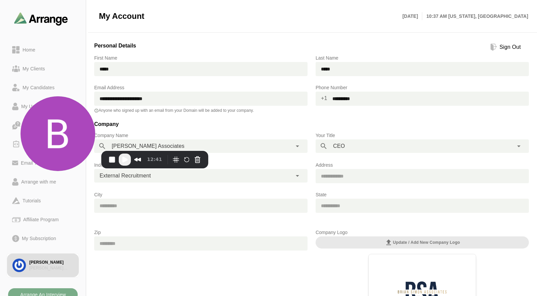
click at [505, 48] on div "Sign Out" at bounding box center [510, 47] width 27 height 8
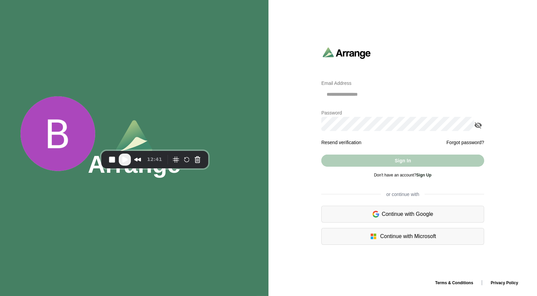
type input "**********"
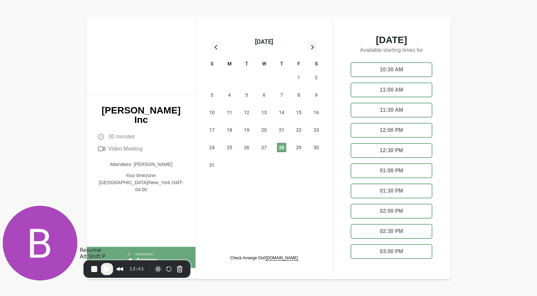
click at [108, 272] on span "Play Recording" at bounding box center [107, 269] width 8 height 8
drag, startPoint x: 140, startPoint y: 157, endPoint x: 169, endPoint y: 157, distance: 28.6
click at [169, 161] on p "Attendees: [PERSON_NAME]" at bounding box center [141, 164] width 87 height 7
click at [298, 148] on span "29" at bounding box center [298, 147] width 9 height 9
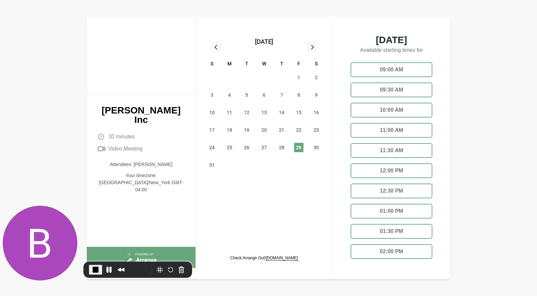
click at [385, 146] on div "11:30 AM" at bounding box center [391, 150] width 81 height 15
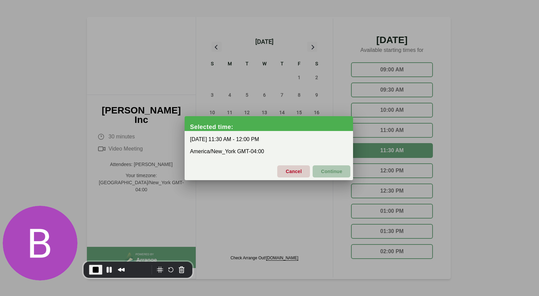
click at [333, 170] on span "Continue" at bounding box center [331, 171] width 22 height 14
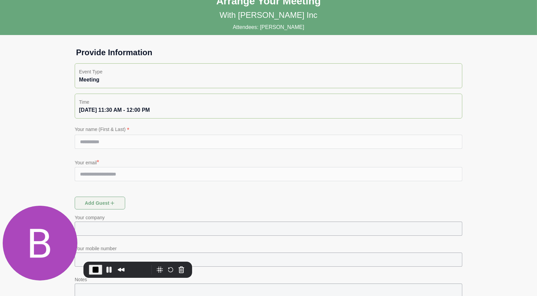
scroll to position [58, 0]
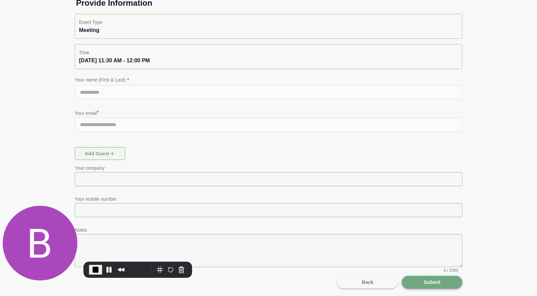
click at [433, 280] on span "Submit" at bounding box center [432, 282] width 17 height 13
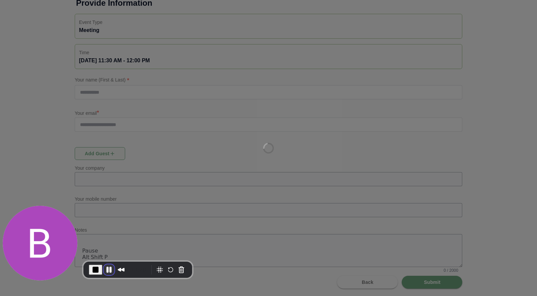
click at [106, 269] on button "Pause Recording" at bounding box center [109, 269] width 11 height 11
